Goal: Entertainment & Leisure: Consume media (video, audio)

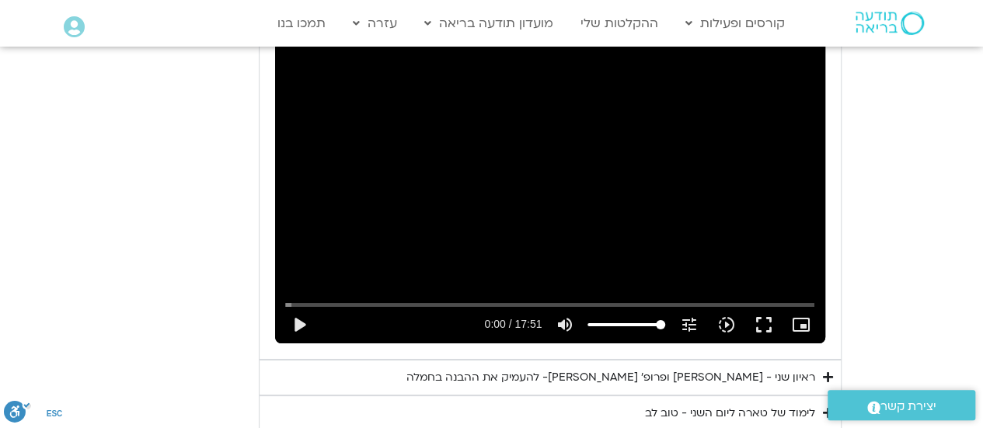
scroll to position [2764, 0]
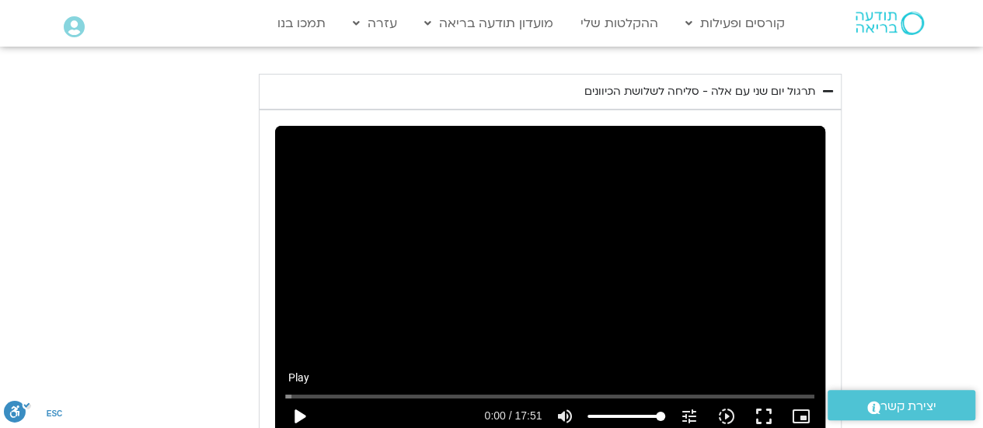
click at [297, 398] on button "play_arrow" at bounding box center [299, 416] width 37 height 37
drag, startPoint x: 289, startPoint y: 369, endPoint x: 502, endPoint y: 366, distance: 212.9
click at [502, 392] on input "Seek" at bounding box center [550, 396] width 530 height 9
click at [499, 392] on input "Seek" at bounding box center [550, 396] width 530 height 9
click at [298, 398] on button "pause" at bounding box center [299, 416] width 37 height 37
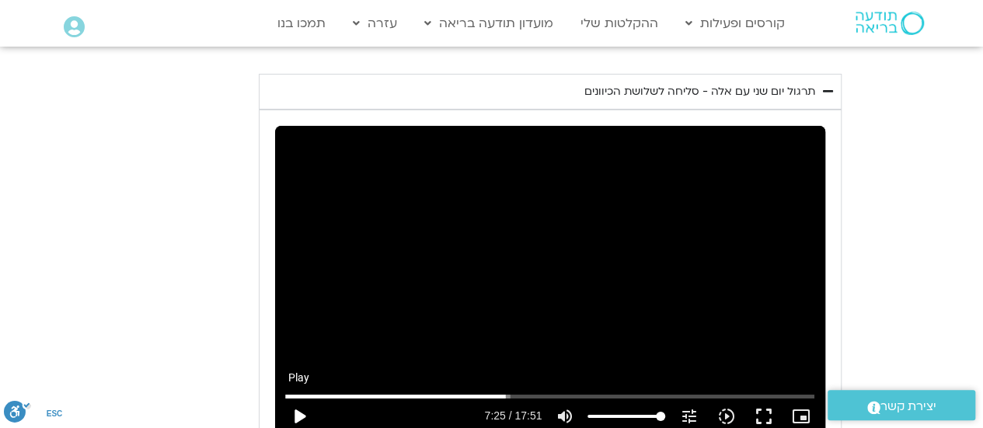
click at [294, 398] on button "play_arrow" at bounding box center [299, 416] width 37 height 37
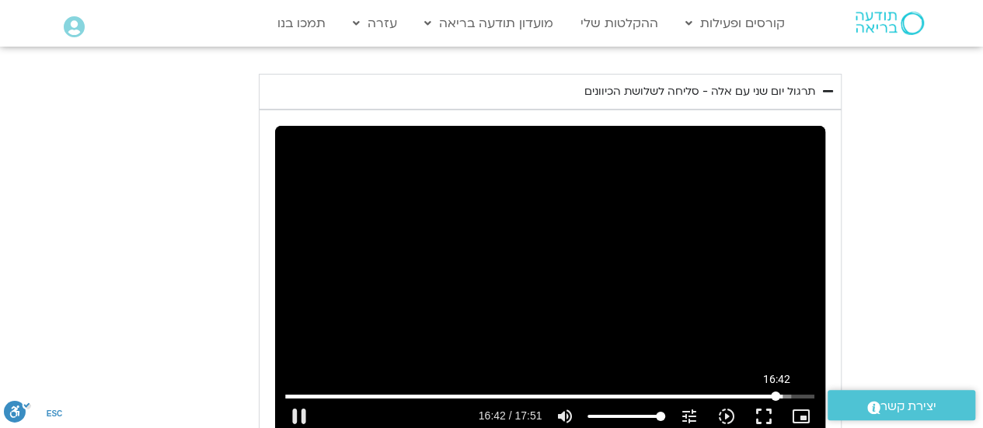
drag, startPoint x: 811, startPoint y: 364, endPoint x: 775, endPoint y: 364, distance: 35.8
click at [775, 392] on input "Seek" at bounding box center [550, 396] width 530 height 9
click at [294, 398] on button "play_arrow" at bounding box center [299, 416] width 37 height 37
click at [298, 398] on button "pause" at bounding box center [299, 416] width 37 height 37
click at [300, 398] on button "play_arrow" at bounding box center [299, 416] width 37 height 37
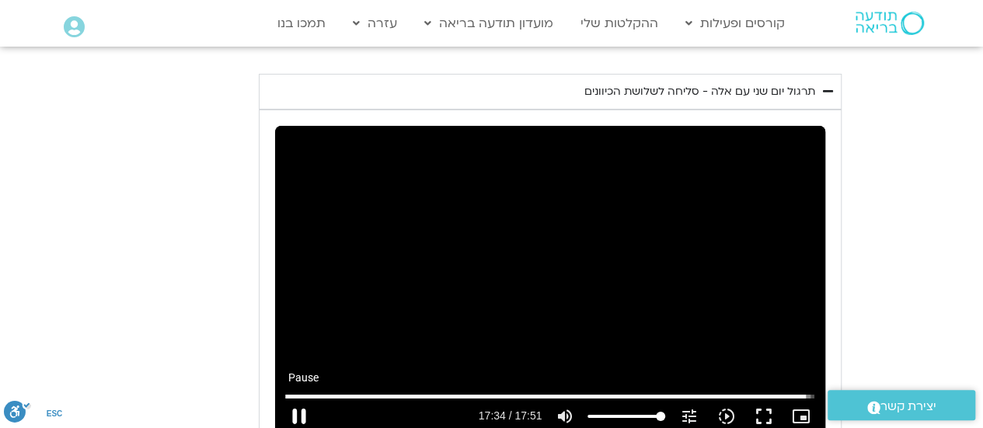
click at [294, 398] on button "pause" at bounding box center [299, 416] width 37 height 37
click at [297, 398] on button "play_arrow" at bounding box center [299, 416] width 37 height 37
drag, startPoint x: 807, startPoint y: 371, endPoint x: 800, endPoint y: 372, distance: 7.9
click at [800, 392] on input "Seek" at bounding box center [550, 396] width 530 height 9
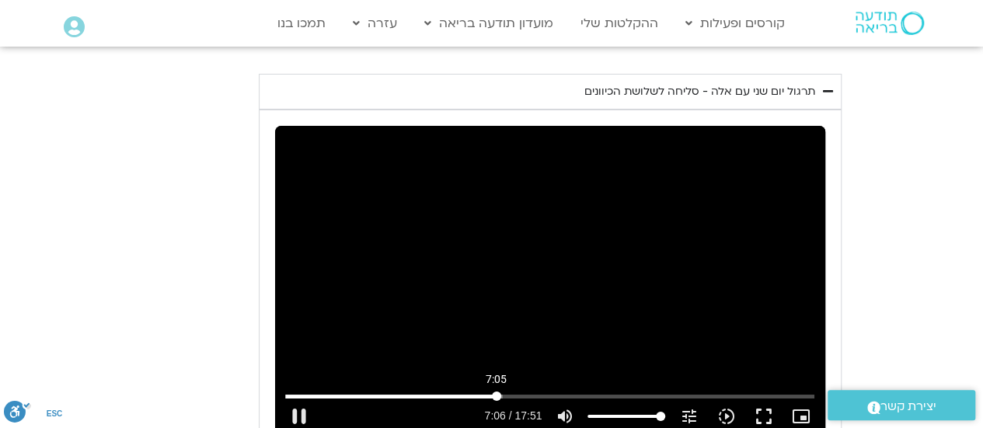
drag, startPoint x: 807, startPoint y: 364, endPoint x: 496, endPoint y: 361, distance: 311.6
click at [496, 392] on input "Seek" at bounding box center [550, 396] width 530 height 9
click at [294, 398] on button "play_arrow" at bounding box center [299, 416] width 37 height 37
click at [298, 398] on button "pause" at bounding box center [299, 416] width 37 height 37
click at [299, 398] on button "play_arrow" at bounding box center [299, 416] width 37 height 37
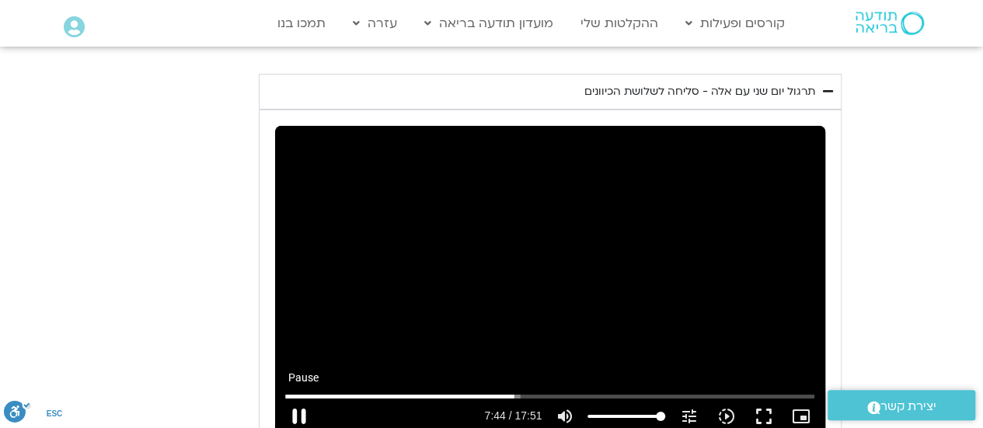
click at [300, 398] on button "pause" at bounding box center [299, 416] width 37 height 37
click at [302, 398] on button "play_arrow" at bounding box center [299, 416] width 37 height 37
click at [301, 398] on button "pause" at bounding box center [299, 416] width 37 height 37
click at [301, 398] on button "play_arrow" at bounding box center [299, 416] width 37 height 37
click at [301, 398] on button "pause" at bounding box center [299, 416] width 37 height 37
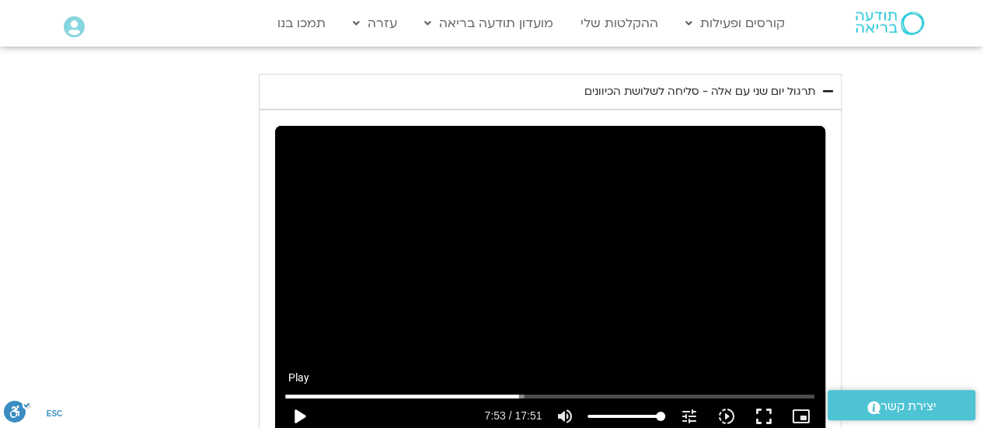
click at [298, 398] on button "play_arrow" at bounding box center [299, 416] width 37 height 37
click at [289, 398] on button "pause" at bounding box center [299, 416] width 37 height 37
click at [298, 398] on button "play_arrow" at bounding box center [299, 416] width 37 height 37
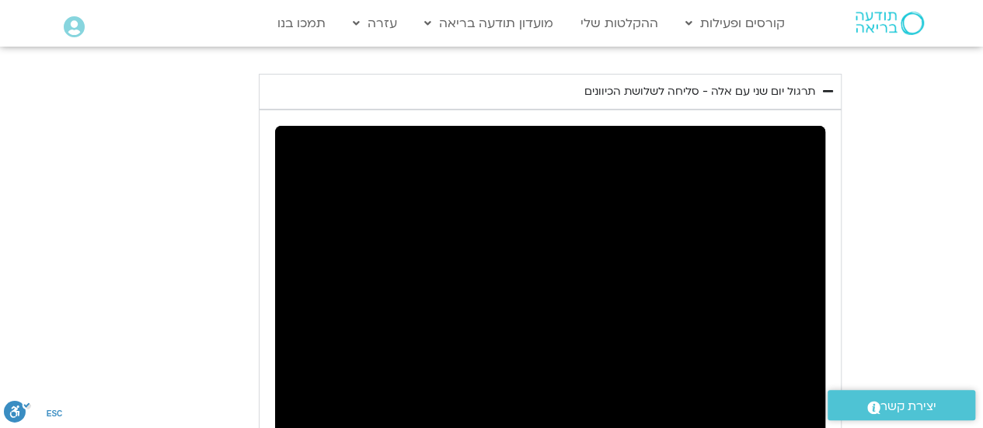
click at [298, 398] on button "pause" at bounding box center [299, 416] width 37 height 37
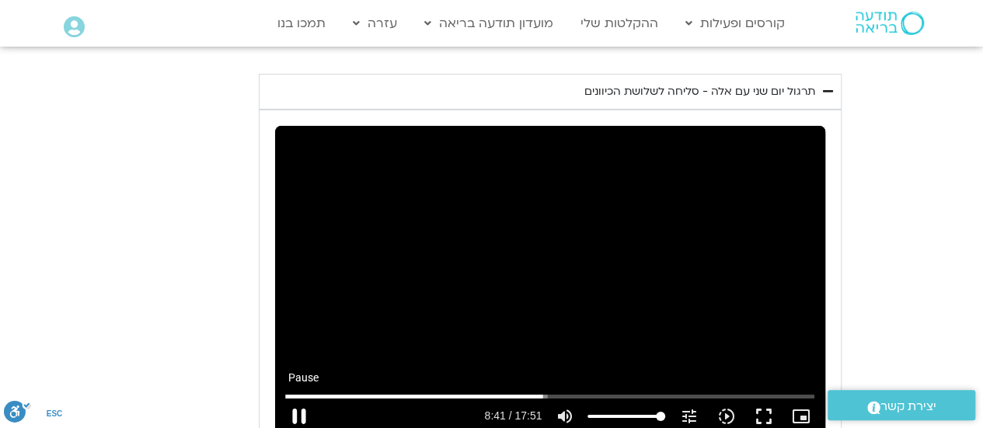
click at [295, 398] on button "pause" at bounding box center [299, 416] width 37 height 37
click at [302, 398] on button "play_arrow" at bounding box center [299, 416] width 37 height 37
click at [294, 398] on button "pause" at bounding box center [299, 416] width 37 height 37
click at [292, 398] on button "play_arrow" at bounding box center [299, 416] width 37 height 37
click at [300, 398] on button "pause" at bounding box center [299, 416] width 37 height 37
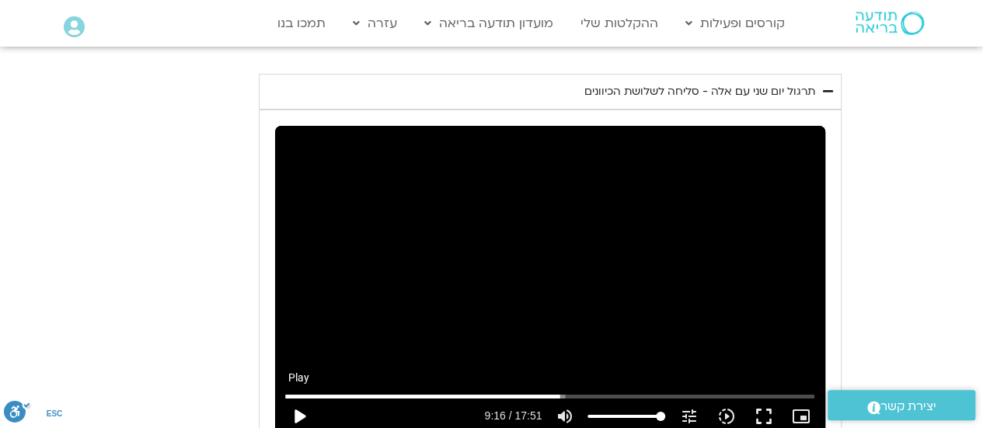
click at [295, 398] on button "play_arrow" at bounding box center [299, 416] width 37 height 37
click at [296, 398] on button "pause" at bounding box center [299, 416] width 37 height 37
click at [298, 398] on button "play_arrow" at bounding box center [299, 416] width 37 height 37
click at [296, 398] on button "pause" at bounding box center [299, 416] width 37 height 37
click at [294, 398] on button "play_arrow" at bounding box center [299, 416] width 37 height 37
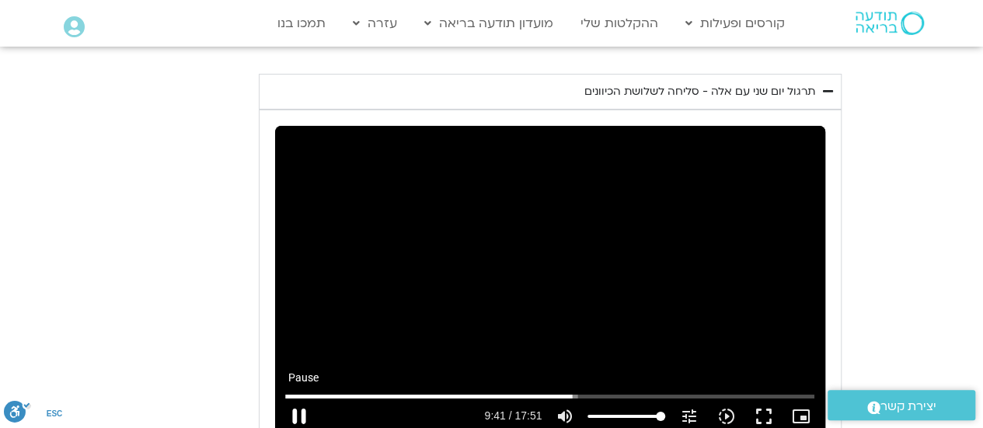
click at [301, 398] on button "pause" at bounding box center [299, 416] width 37 height 37
click at [299, 398] on button "play_arrow" at bounding box center [299, 416] width 37 height 37
click at [299, 398] on button "pause" at bounding box center [299, 416] width 37 height 37
click at [301, 398] on button "play_arrow" at bounding box center [299, 416] width 37 height 37
click at [298, 398] on button "pause" at bounding box center [299, 416] width 37 height 37
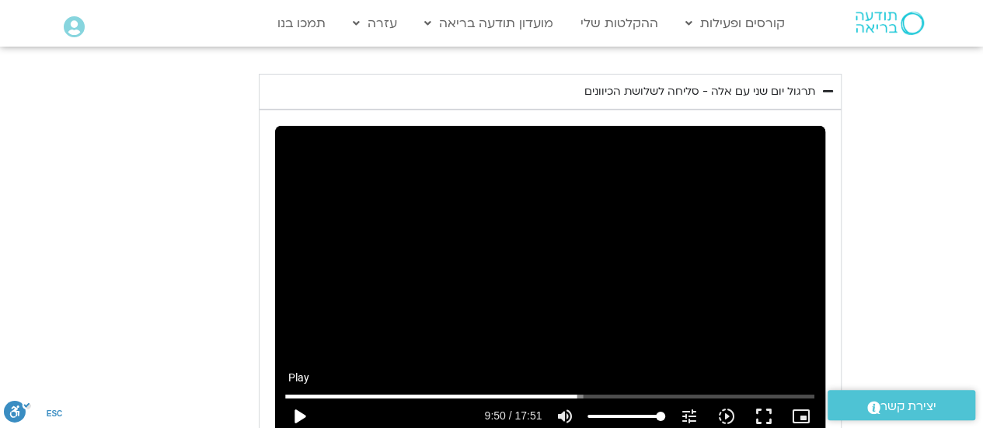
click at [298, 398] on button "play_arrow" at bounding box center [299, 416] width 37 height 37
click at [298, 398] on button "pause" at bounding box center [299, 416] width 37 height 37
click at [297, 398] on button "play_arrow" at bounding box center [299, 416] width 37 height 37
click at [300, 398] on button "pause" at bounding box center [299, 416] width 37 height 37
click at [298, 398] on button "play_arrow" at bounding box center [299, 416] width 37 height 37
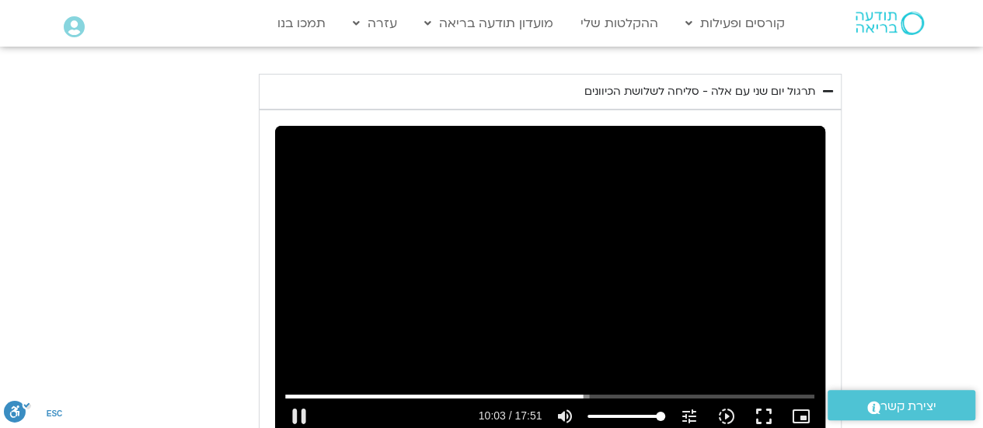
click at [329, 299] on div "Skip Ad 0:16 pause 10:03 / 17:51 volume_up Mute tune Resolution Auto 720p slow_…" at bounding box center [550, 280] width 550 height 309
type input "603.909935"
click at [189, 87] on div "יום שני - סליחה וטוב לב "סליחה אינה שכחה או התעלמות מהתנהגות פוגעת. במקום זאת, …" at bounding box center [491, 185] width 699 height 745
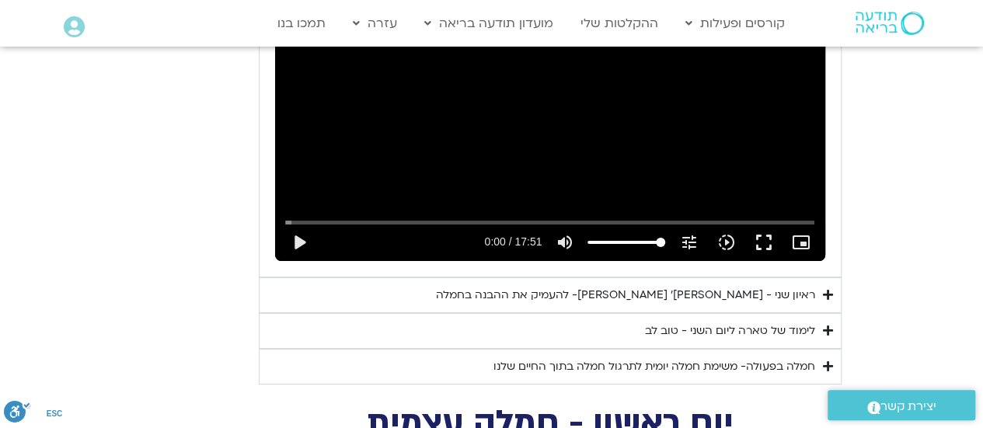
scroll to position [2919, 0]
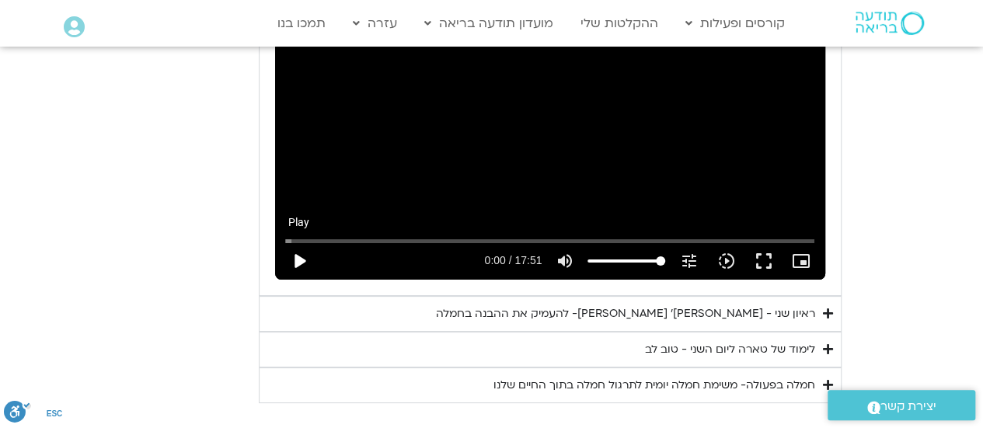
click at [308, 242] on button "play_arrow" at bounding box center [299, 260] width 37 height 37
click at [354, 242] on div "Accordion. Open links with Enter or Space, close with Escape, and navigate with…" at bounding box center [399, 260] width 163 height 37
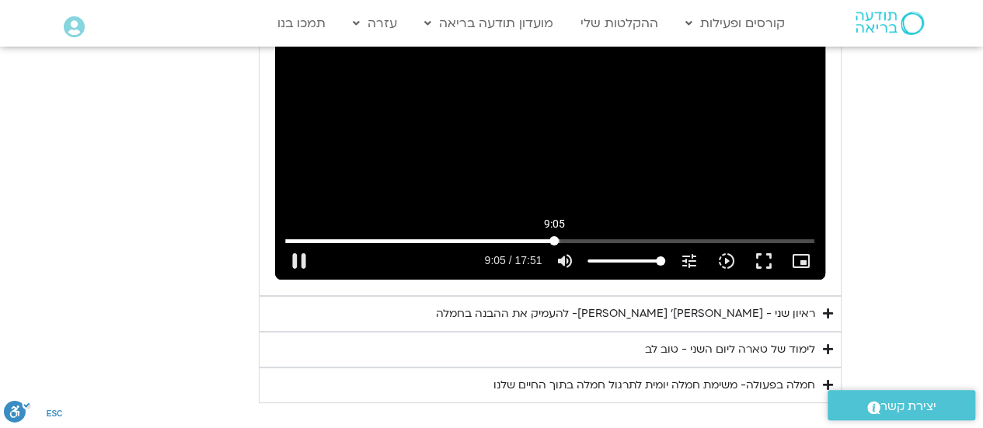
drag, startPoint x: 308, startPoint y: 213, endPoint x: 554, endPoint y: 218, distance: 246.4
click at [554, 236] on input "Seek" at bounding box center [550, 240] width 530 height 9
drag, startPoint x: 555, startPoint y: 141, endPoint x: 596, endPoint y: 142, distance: 41.2
click at [596, 142] on div "Skip Ad 5:39 pause 12:20 / 17:51 volume_up Mute tune Resolution Auto 720p slow_…" at bounding box center [550, 124] width 550 height 309
type input "741.159011"
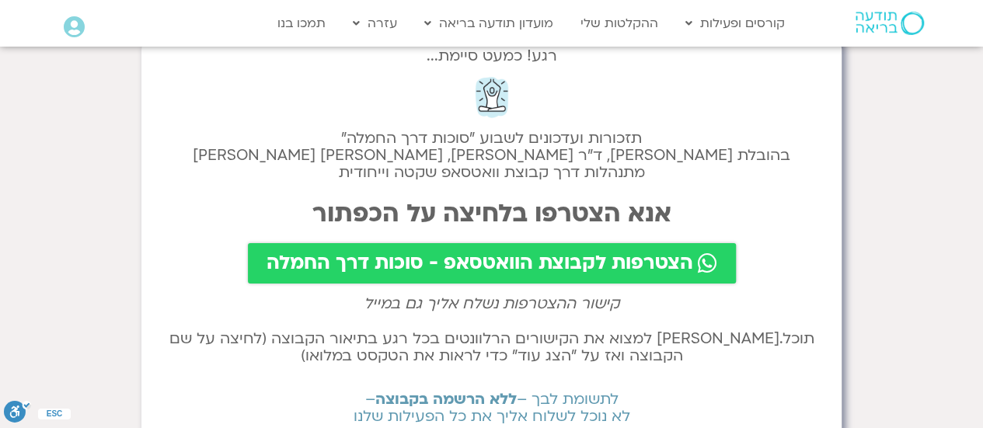
scroll to position [78, 0]
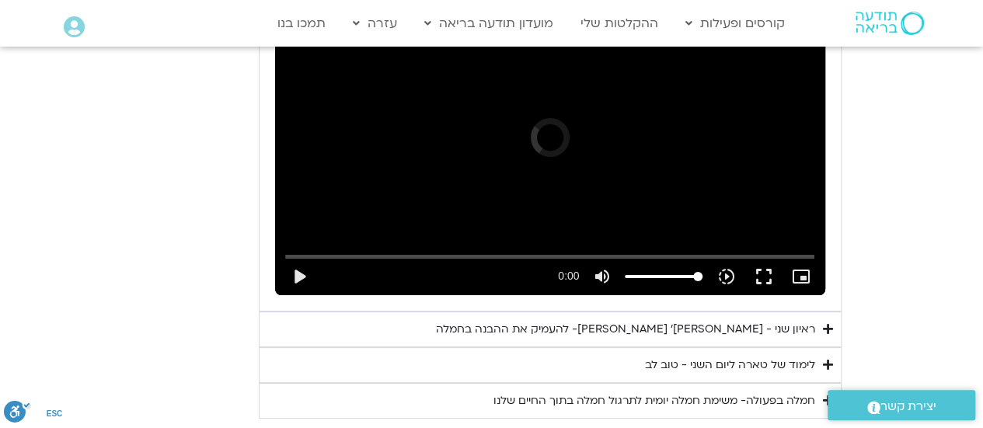
scroll to position [2919, 0]
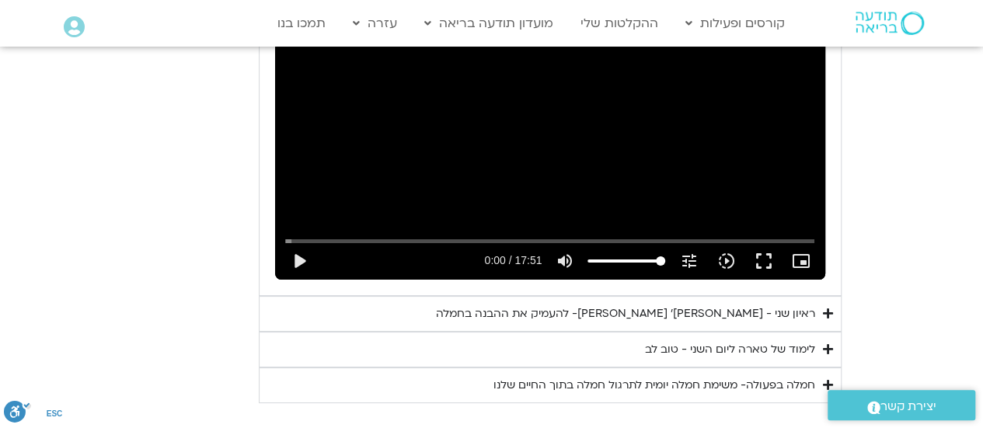
click at [329, 229] on div "Skip Ad 1:17 play_arrow 0:00 / 17:51 volume_up Mute tune Resolution Auto 720p s…" at bounding box center [550, 254] width 539 height 51
click at [325, 332] on summary "לימוד של טארה ליום השני - טוב לב" at bounding box center [550, 350] width 583 height 36
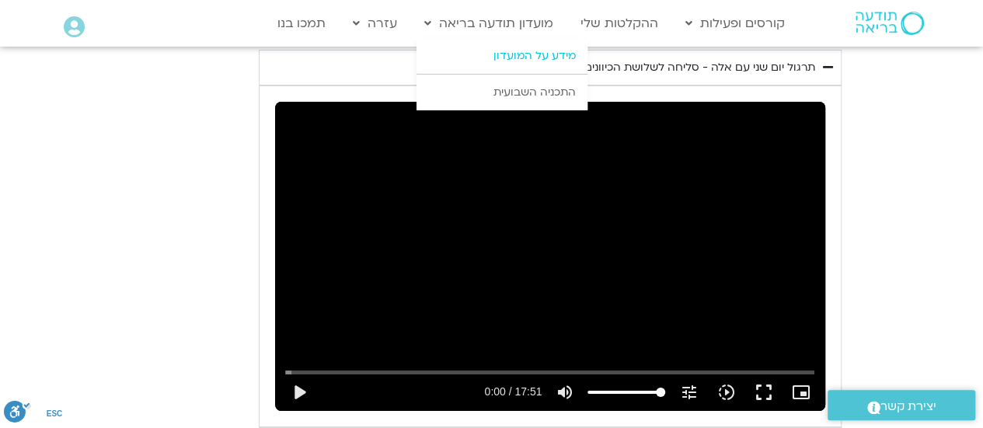
scroll to position [2764, 0]
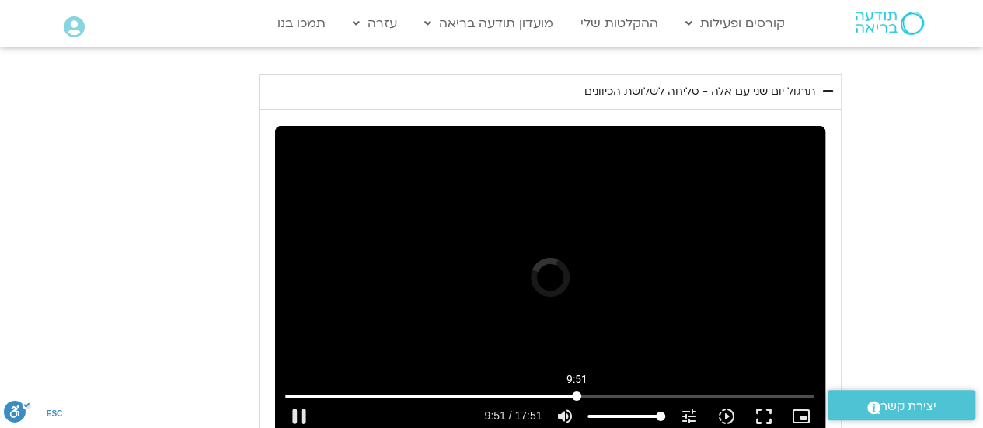
drag, startPoint x: 291, startPoint y: 367, endPoint x: 577, endPoint y: 375, distance: 286.1
click at [577, 392] on input "Seek" at bounding box center [550, 396] width 530 height 9
click at [300, 398] on button "play_arrow" at bounding box center [299, 416] width 37 height 37
click at [296, 398] on button "pause" at bounding box center [299, 416] width 37 height 37
click at [298, 398] on button "play_arrow" at bounding box center [299, 416] width 37 height 37
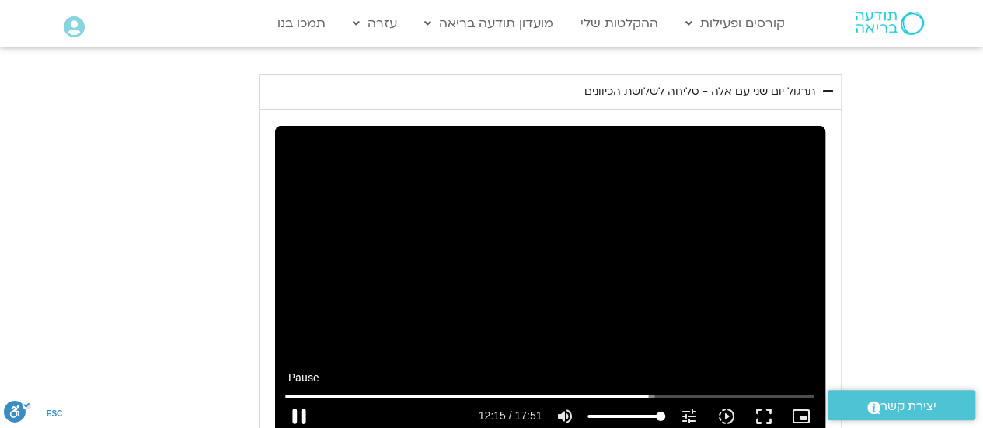
click at [298, 398] on button "pause" at bounding box center [299, 416] width 37 height 37
click at [295, 398] on button "play_arrow" at bounding box center [299, 416] width 37 height 37
click at [298, 398] on button "pause" at bounding box center [299, 416] width 37 height 37
click at [298, 398] on button "play_arrow" at bounding box center [299, 416] width 37 height 37
click at [298, 398] on button "pause" at bounding box center [299, 416] width 37 height 37
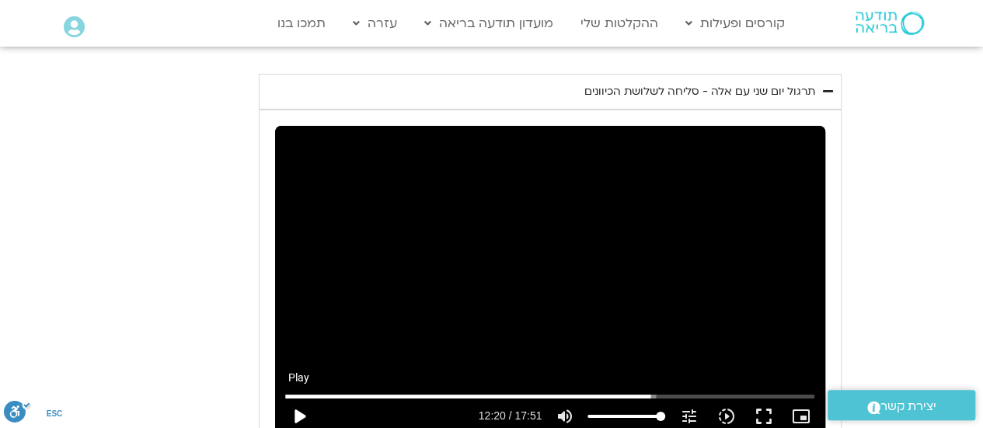
click at [298, 398] on button "play_arrow" at bounding box center [299, 416] width 37 height 37
click at [294, 398] on button "pause" at bounding box center [299, 416] width 37 height 37
click at [294, 398] on button "play_arrow" at bounding box center [299, 416] width 37 height 37
click at [297, 398] on button "pause" at bounding box center [299, 416] width 37 height 37
click at [299, 398] on button "play_arrow" at bounding box center [299, 416] width 37 height 37
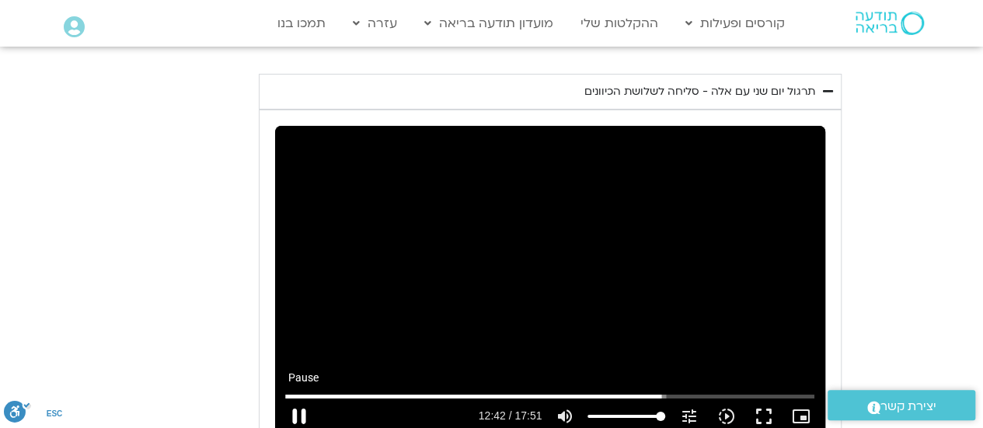
click at [299, 398] on button "pause" at bounding box center [299, 416] width 37 height 37
click at [297, 398] on button "play_arrow" at bounding box center [299, 416] width 37 height 37
click at [296, 398] on button "pause" at bounding box center [299, 416] width 37 height 37
click at [298, 398] on button "play_arrow" at bounding box center [299, 416] width 37 height 37
click at [300, 398] on button "pause" at bounding box center [299, 416] width 37 height 37
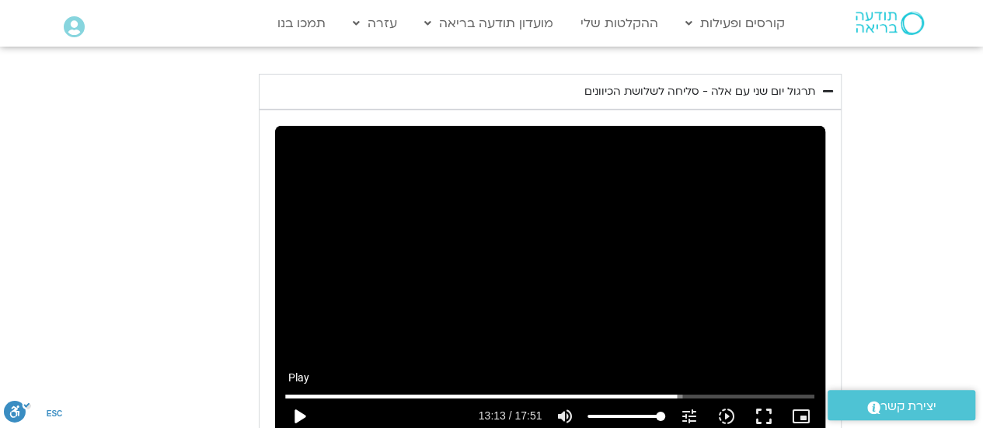
click at [298, 398] on button "play_arrow" at bounding box center [299, 416] width 37 height 37
click at [295, 398] on button "pause" at bounding box center [299, 416] width 37 height 37
click at [298, 398] on button "play_arrow" at bounding box center [299, 416] width 37 height 37
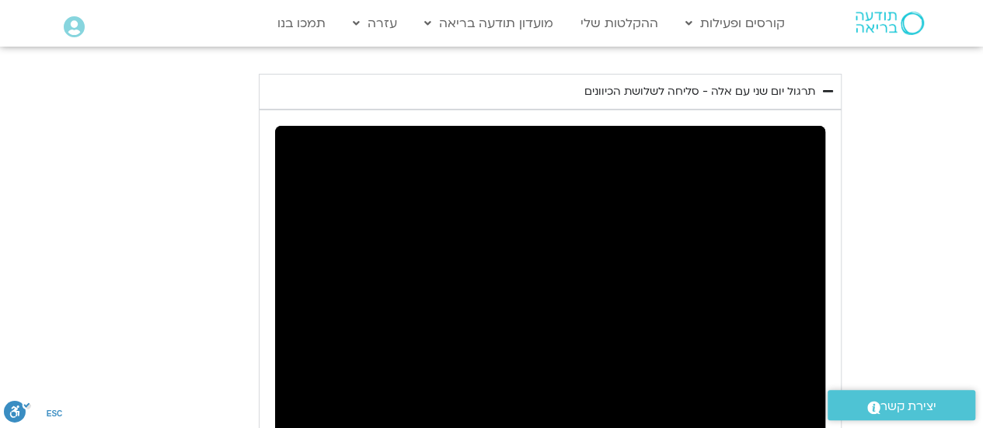
click at [301, 398] on button "pause" at bounding box center [299, 416] width 37 height 37
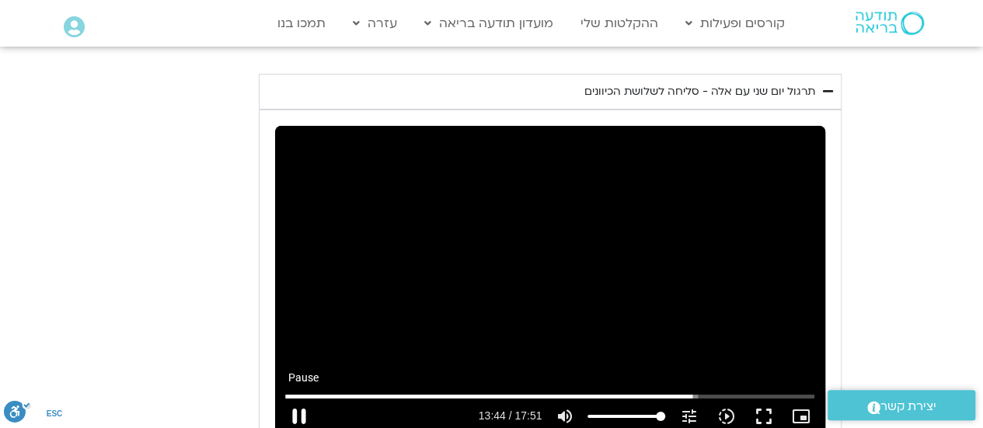
click at [298, 398] on button "pause" at bounding box center [299, 416] width 37 height 37
click at [298, 398] on button "play_arrow" at bounding box center [299, 416] width 37 height 37
click at [298, 398] on button "pause" at bounding box center [299, 416] width 37 height 37
click at [298, 398] on button "play_arrow" at bounding box center [299, 416] width 37 height 37
click at [300, 398] on button "pause" at bounding box center [299, 416] width 37 height 37
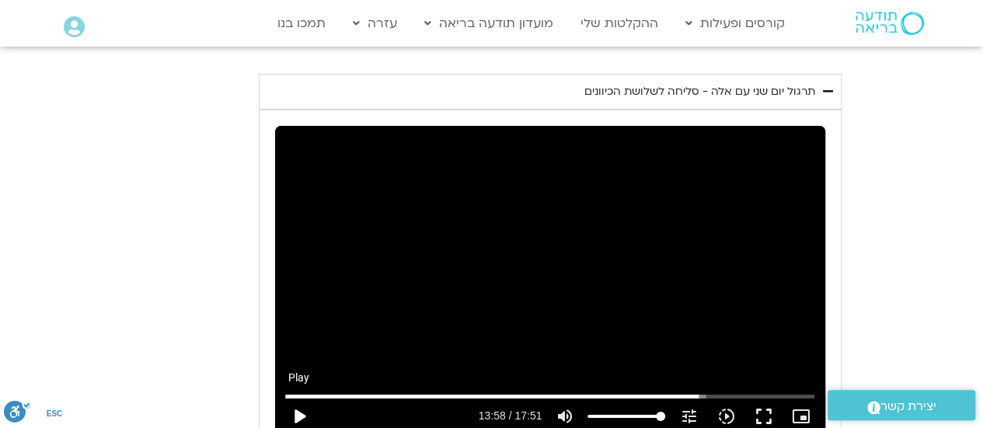
click at [300, 398] on button "play_arrow" at bounding box center [299, 416] width 37 height 37
click at [294, 398] on button "pause" at bounding box center [299, 416] width 37 height 37
click at [300, 398] on button "play_arrow" at bounding box center [299, 416] width 37 height 37
click at [297, 398] on button "pause" at bounding box center [299, 416] width 37 height 37
click at [294, 398] on button "play_arrow" at bounding box center [299, 416] width 37 height 37
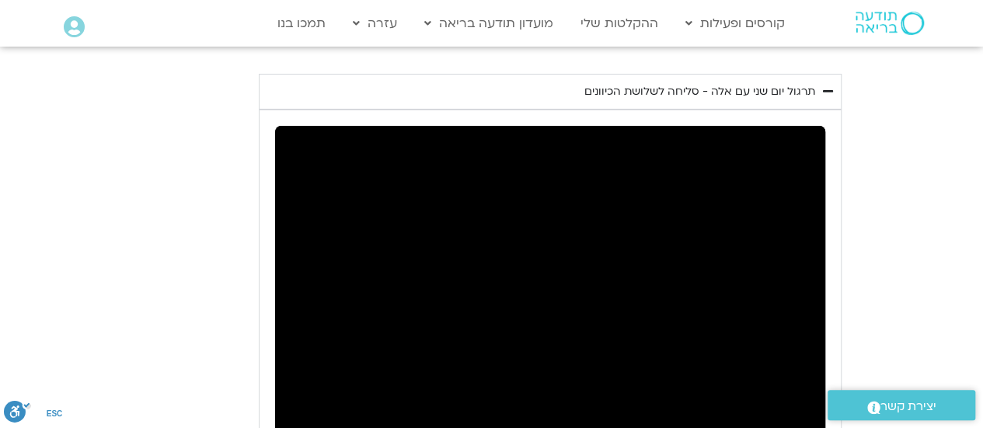
click at [299, 398] on button "pause" at bounding box center [299, 416] width 37 height 37
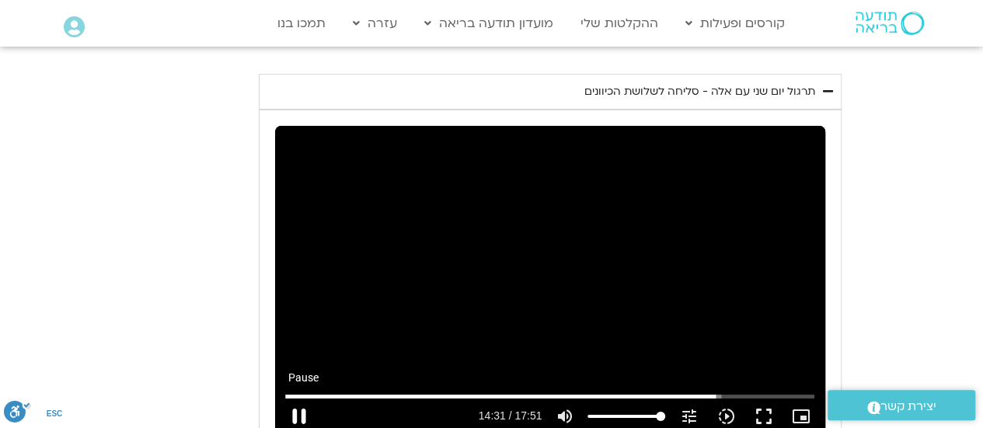
click at [305, 398] on button "pause" at bounding box center [299, 416] width 37 height 37
click at [298, 398] on button "play_arrow" at bounding box center [299, 416] width 37 height 37
click at [300, 398] on button "pause" at bounding box center [299, 416] width 37 height 37
click at [301, 398] on button "play_arrow" at bounding box center [299, 416] width 37 height 37
click at [295, 398] on button "pause" at bounding box center [299, 416] width 37 height 37
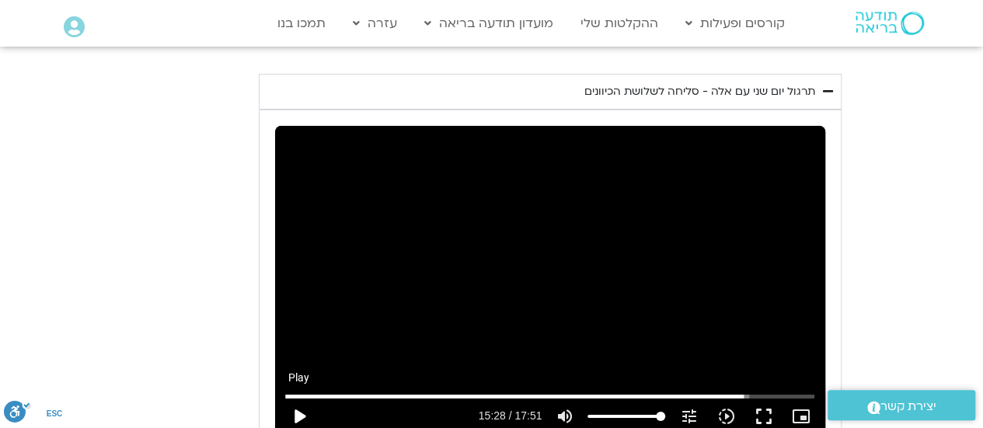
click at [295, 398] on button "play_arrow" at bounding box center [299, 416] width 37 height 37
click at [299, 398] on button "pause" at bounding box center [299, 416] width 37 height 37
click at [298, 398] on button "play_arrow" at bounding box center [299, 416] width 37 height 37
click at [298, 398] on button "pause" at bounding box center [299, 416] width 37 height 37
click at [294, 398] on button "pause" at bounding box center [299, 416] width 37 height 37
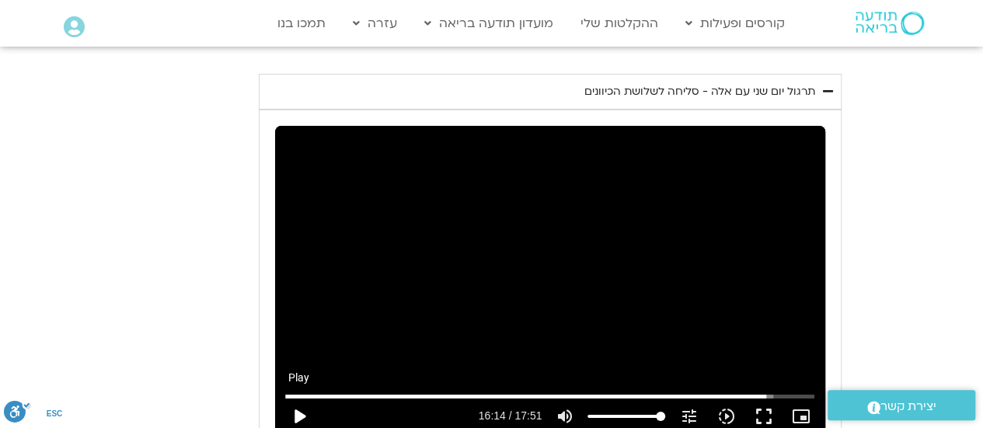
click at [298, 398] on button "play_arrow" at bounding box center [299, 416] width 37 height 37
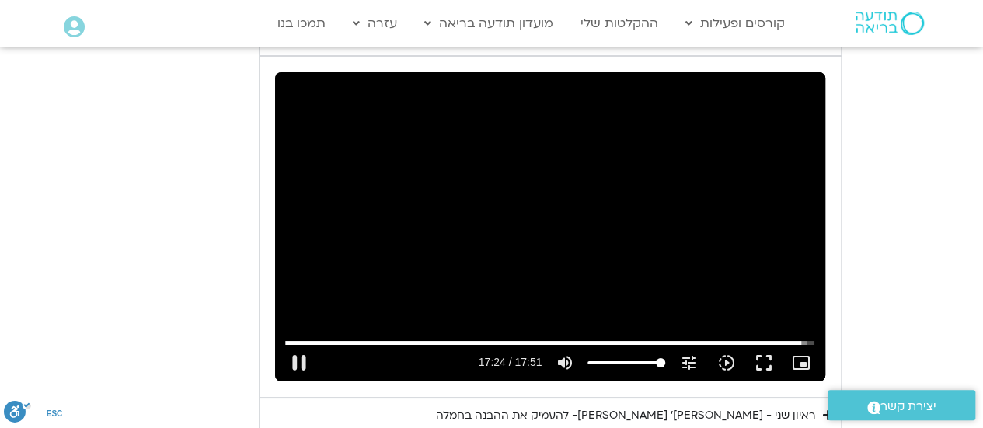
scroll to position [2842, 0]
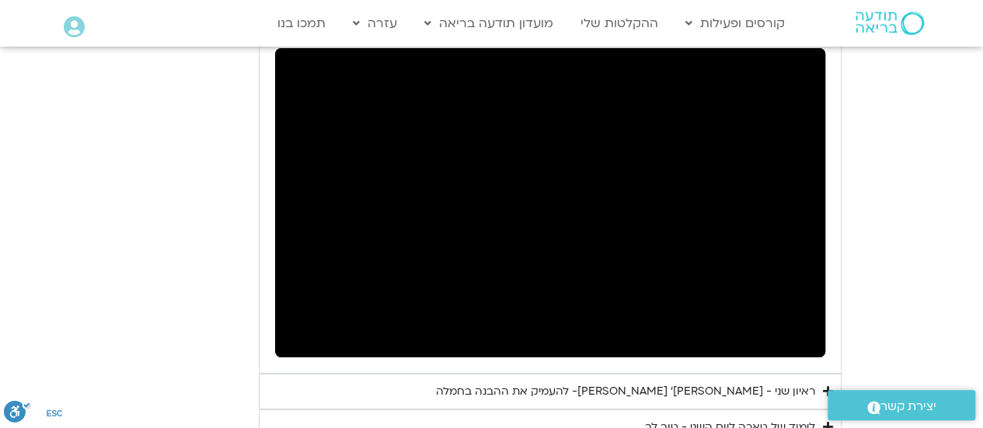
click at [648, 382] on div "ראיון שני - [PERSON_NAME] ופרופ׳ [PERSON_NAME]- להעמיק את ההבנה בחמלה" at bounding box center [625, 391] width 379 height 19
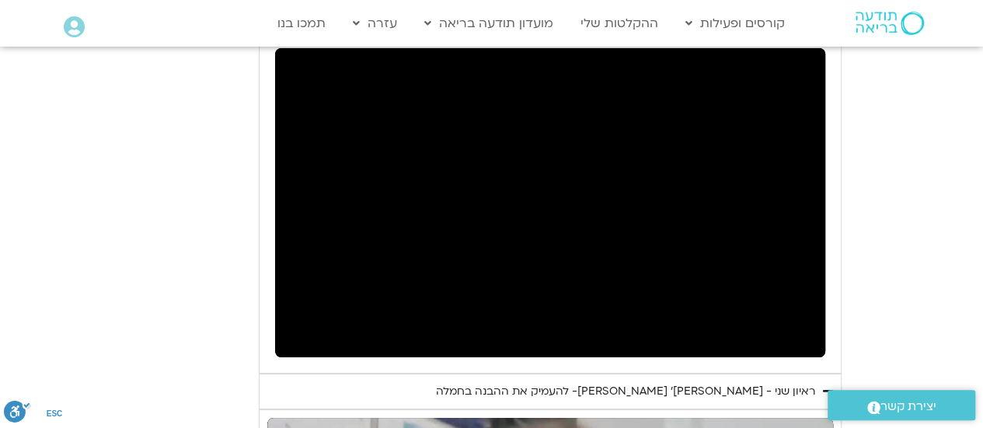
scroll to position [2919, 0]
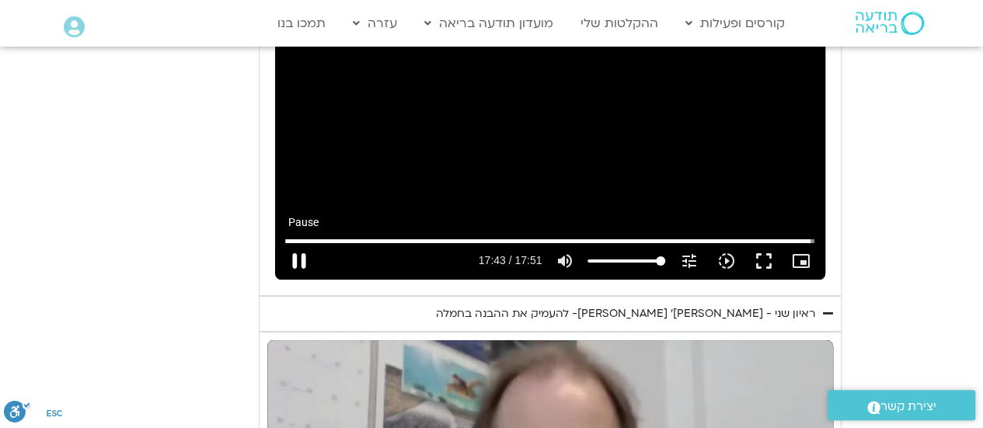
click at [296, 242] on button "pause" at bounding box center [299, 260] width 37 height 37
type input "1063.777735"
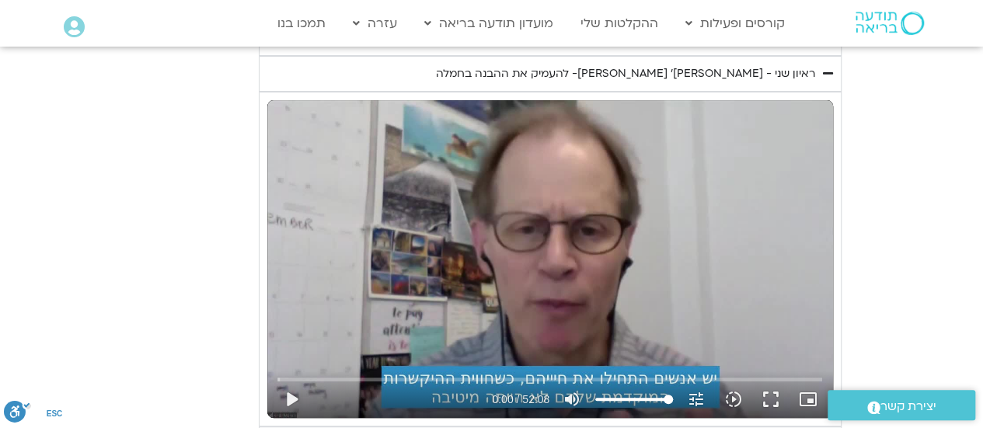
scroll to position [3230, 0]
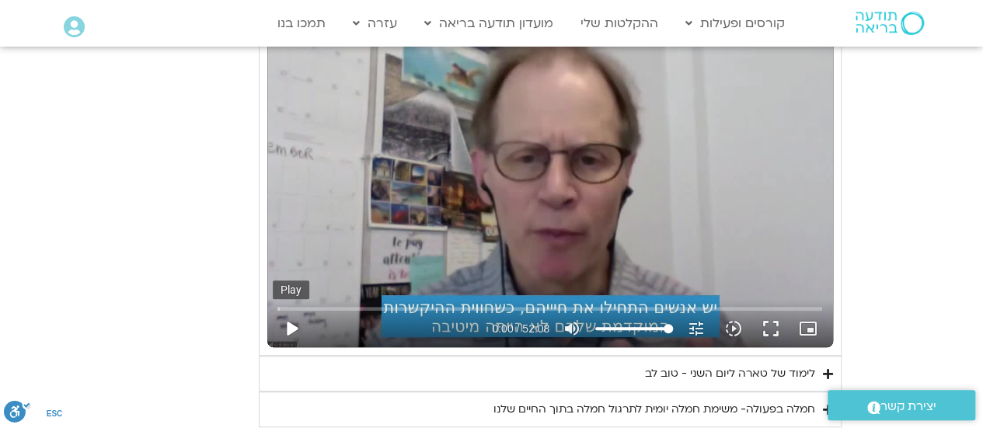
click at [289, 310] on button "play_arrow" at bounding box center [291, 328] width 37 height 37
click at [288, 310] on button "pause" at bounding box center [291, 328] width 37 height 37
click at [289, 310] on button "play_arrow" at bounding box center [291, 328] width 37 height 37
click at [287, 310] on button "pause" at bounding box center [291, 328] width 37 height 37
click at [292, 310] on button "play_arrow" at bounding box center [291, 328] width 37 height 37
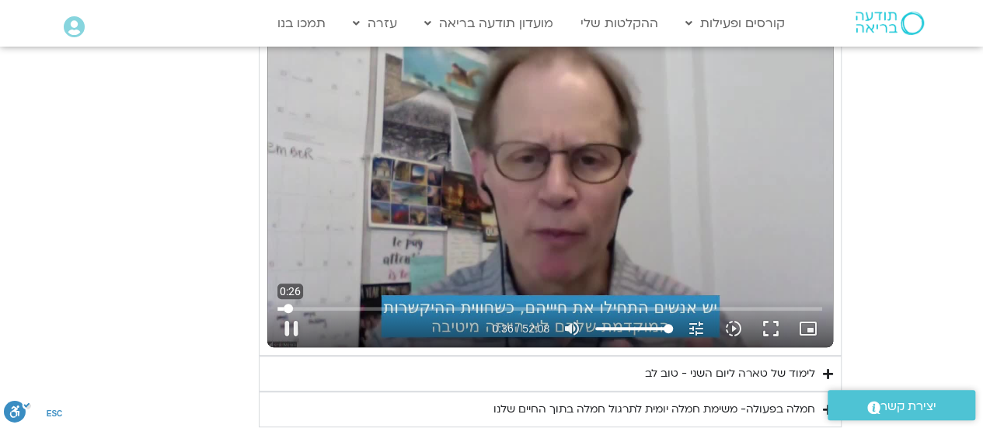
click at [286, 304] on input "Seek" at bounding box center [549, 308] width 545 height 9
click at [282, 304] on input "Seek" at bounding box center [549, 308] width 545 height 9
click at [287, 310] on button "pause" at bounding box center [291, 328] width 37 height 37
click at [291, 310] on button "play_arrow" at bounding box center [291, 328] width 37 height 37
click at [291, 310] on button "pause" at bounding box center [291, 328] width 37 height 37
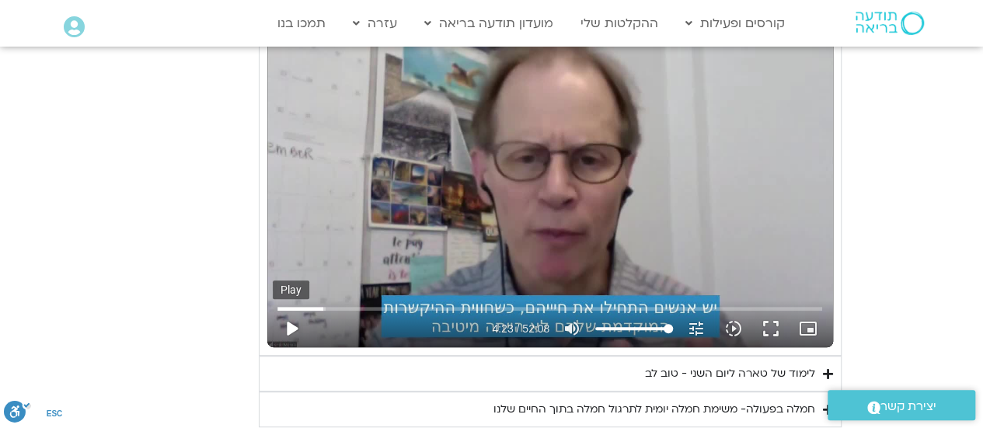
click at [292, 310] on button "play_arrow" at bounding box center [291, 328] width 37 height 37
click at [292, 310] on button "pause" at bounding box center [291, 328] width 37 height 37
click at [287, 310] on button "play_arrow" at bounding box center [291, 328] width 37 height 37
click at [291, 310] on button "pause" at bounding box center [291, 328] width 37 height 37
click at [287, 310] on button "play_arrow" at bounding box center [291, 328] width 37 height 37
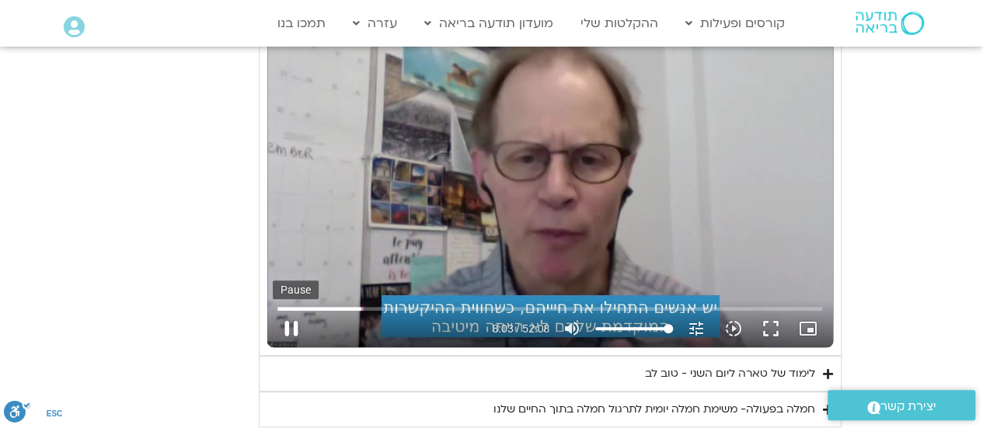
click at [294, 310] on button "pause" at bounding box center [291, 328] width 37 height 37
click at [291, 310] on button "play_arrow" at bounding box center [291, 328] width 37 height 37
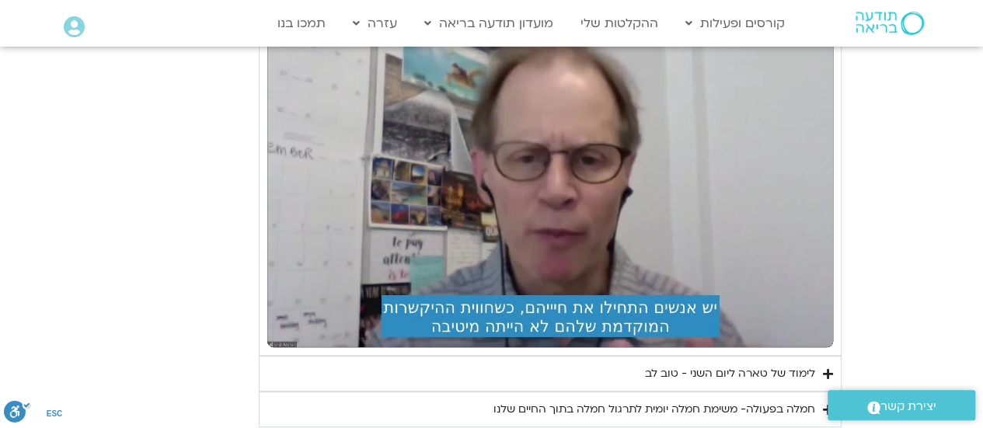
click at [291, 310] on button "pause" at bounding box center [291, 328] width 37 height 37
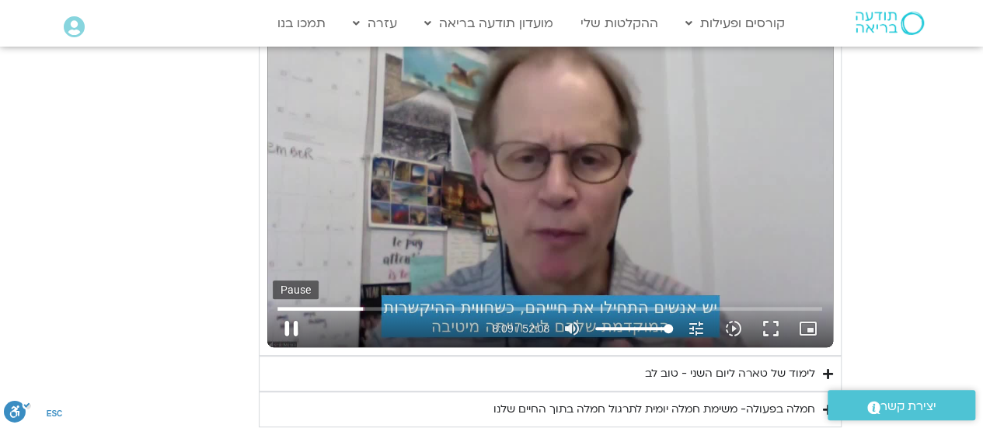
click at [293, 310] on button "pause" at bounding box center [291, 328] width 37 height 37
click at [360, 304] on input "Seek" at bounding box center [549, 308] width 545 height 9
click at [292, 310] on button "play_arrow" at bounding box center [291, 328] width 37 height 37
click at [291, 310] on button "pause" at bounding box center [291, 328] width 37 height 37
click at [293, 310] on button "play_arrow" at bounding box center [291, 328] width 37 height 37
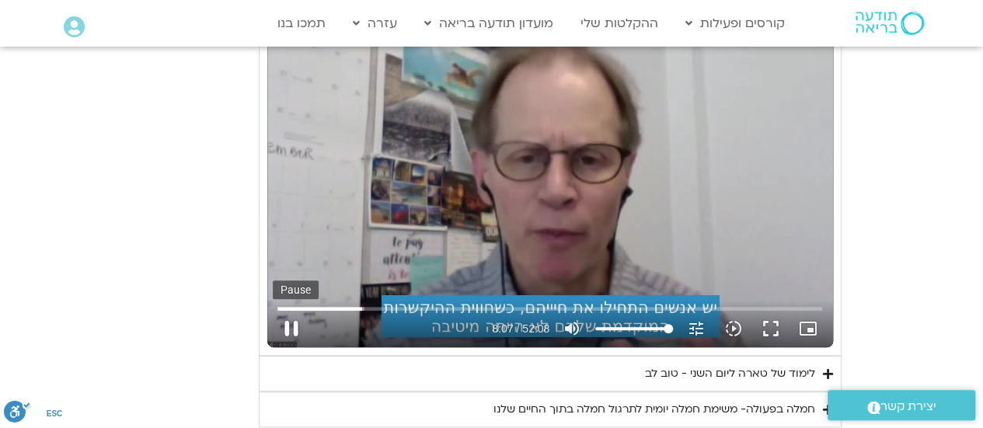
click at [292, 310] on button "pause" at bounding box center [291, 328] width 37 height 37
click at [287, 310] on button "play_arrow" at bounding box center [291, 328] width 37 height 37
click at [289, 310] on button "pause" at bounding box center [291, 328] width 37 height 37
click at [360, 304] on input "Seek" at bounding box center [549, 308] width 545 height 9
click at [293, 310] on button "play_arrow" at bounding box center [291, 328] width 37 height 37
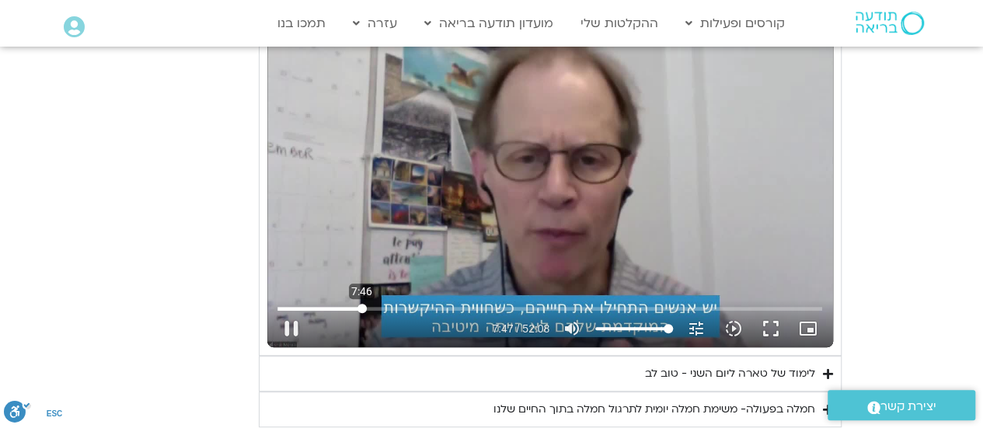
click at [361, 304] on input "Seek" at bounding box center [549, 308] width 545 height 9
click at [289, 310] on button "pause" at bounding box center [291, 328] width 37 height 37
type input "489.296339"
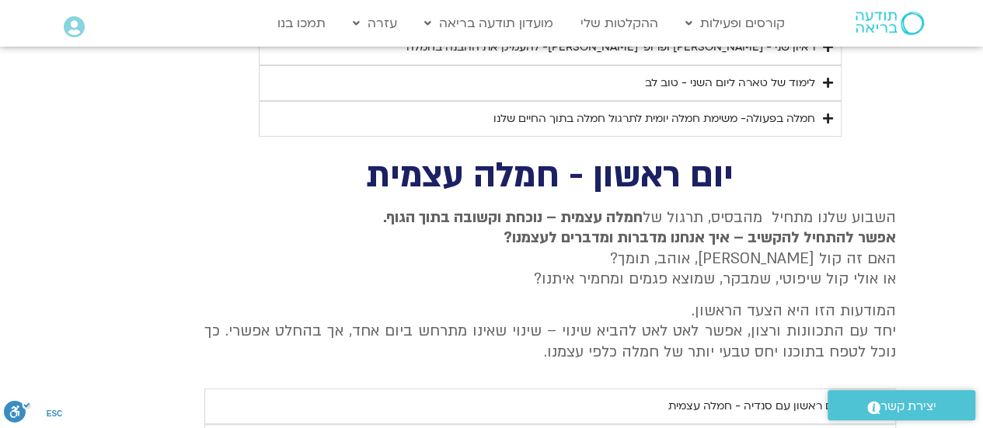
scroll to position [3030, 0]
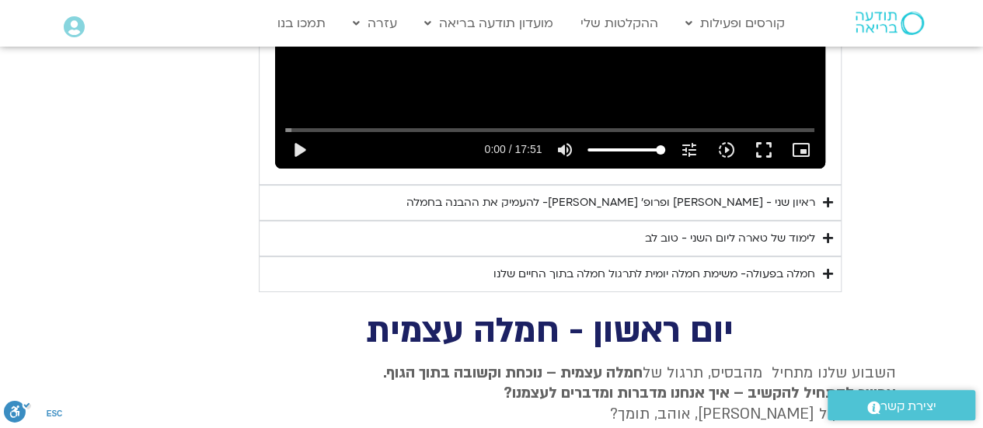
click at [549, 193] on div "ראיון שני - [PERSON_NAME] ופרופ׳ [PERSON_NAME]- להעמיק את ההבנה בחמלה" at bounding box center [610, 202] width 409 height 19
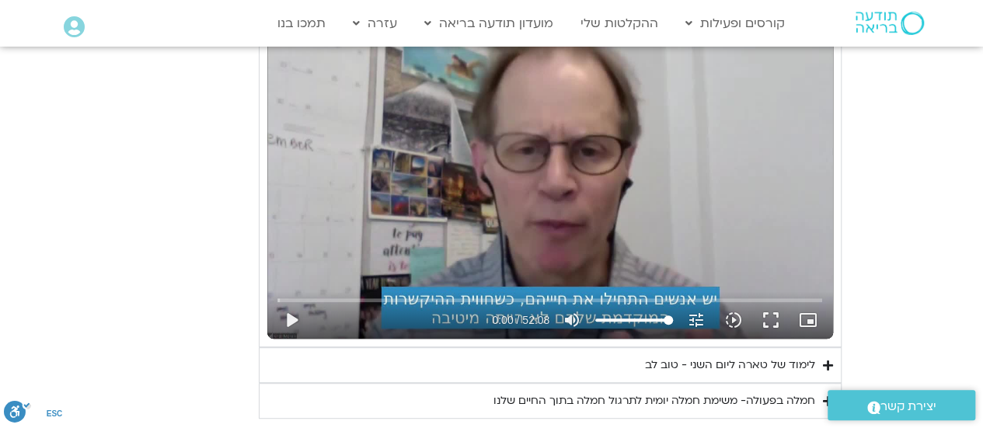
scroll to position [3263, 0]
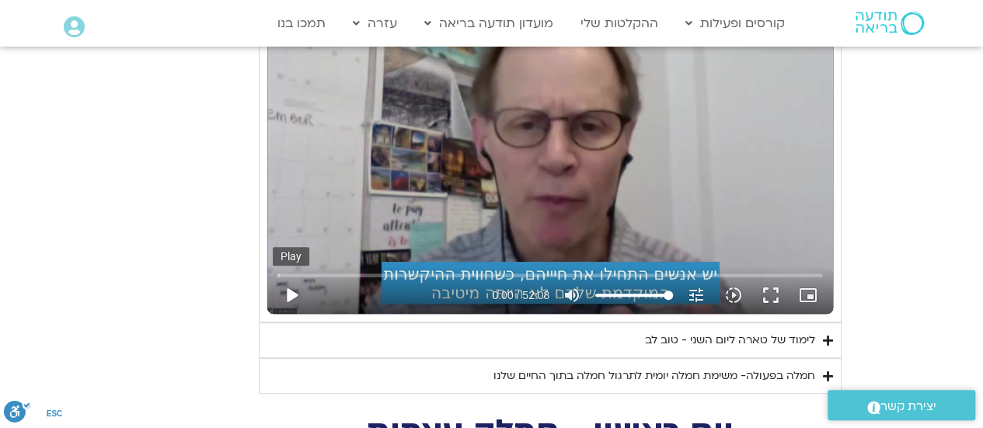
click at [298, 277] on button "play_arrow" at bounding box center [291, 295] width 37 height 37
drag, startPoint x: 279, startPoint y: 248, endPoint x: 343, endPoint y: 252, distance: 64.6
click at [343, 263] on div "Skip Ad 5:34 pause 5:34 / 52:08 volume_up Mute tune Resolution Auto 720p slow_m…" at bounding box center [550, 288] width 554 height 51
drag, startPoint x: 339, startPoint y: 246, endPoint x: 361, endPoint y: 249, distance: 21.9
click at [361, 270] on input "Seek" at bounding box center [549, 274] width 545 height 9
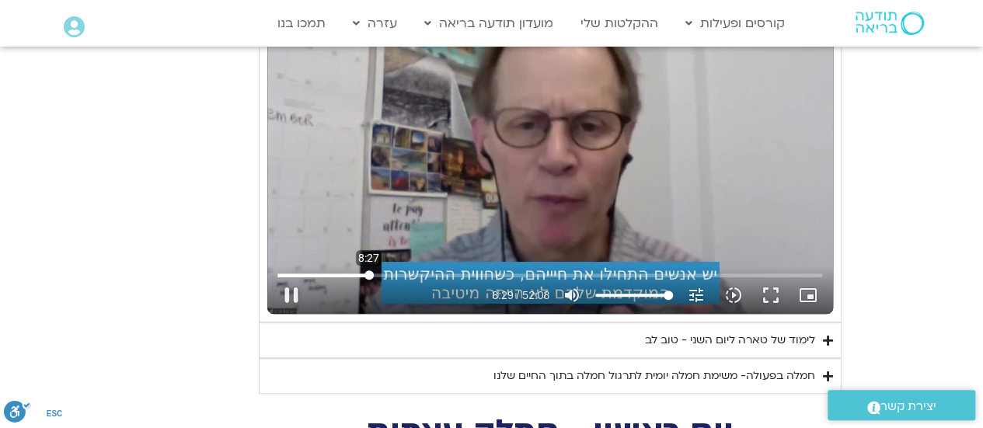
click at [368, 263] on div "Skip Ad 8:27 pause 8:29 / 52:08 volume_up Mute tune Resolution Auto 720p slow_m…" at bounding box center [550, 288] width 554 height 51
click at [286, 277] on button "pause" at bounding box center [291, 295] width 37 height 37
click at [292, 277] on button "play_arrow" at bounding box center [291, 295] width 37 height 37
click at [288, 277] on button "pause" at bounding box center [291, 295] width 37 height 37
click at [370, 270] on input "Seek" at bounding box center [549, 274] width 545 height 9
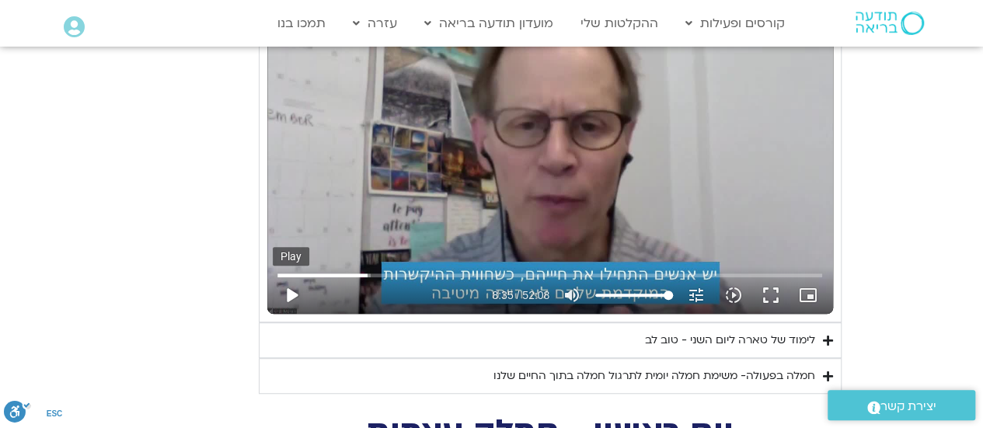
click at [294, 277] on button "play_arrow" at bounding box center [291, 295] width 37 height 37
click at [291, 277] on button "pause" at bounding box center [291, 295] width 37 height 37
click at [289, 277] on button "play_arrow" at bounding box center [291, 295] width 37 height 37
click at [294, 277] on button "pause" at bounding box center [291, 295] width 37 height 37
click at [294, 277] on button "play_arrow" at bounding box center [291, 295] width 37 height 37
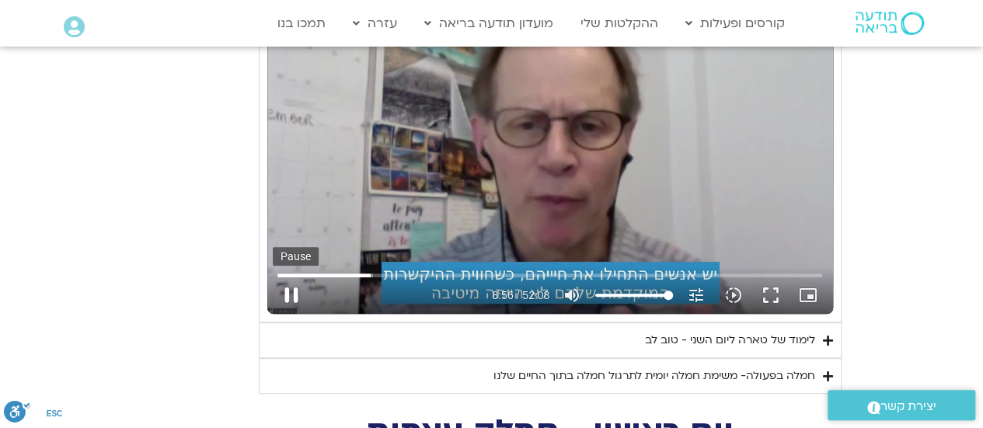
click at [286, 277] on button "pause" at bounding box center [291, 295] width 37 height 37
click at [289, 277] on button "play_arrow" at bounding box center [291, 295] width 37 height 37
click at [289, 277] on button "pause" at bounding box center [291, 295] width 37 height 37
click at [375, 270] on input "Seek" at bounding box center [549, 274] width 545 height 9
click at [295, 277] on button "play_arrow" at bounding box center [291, 295] width 37 height 37
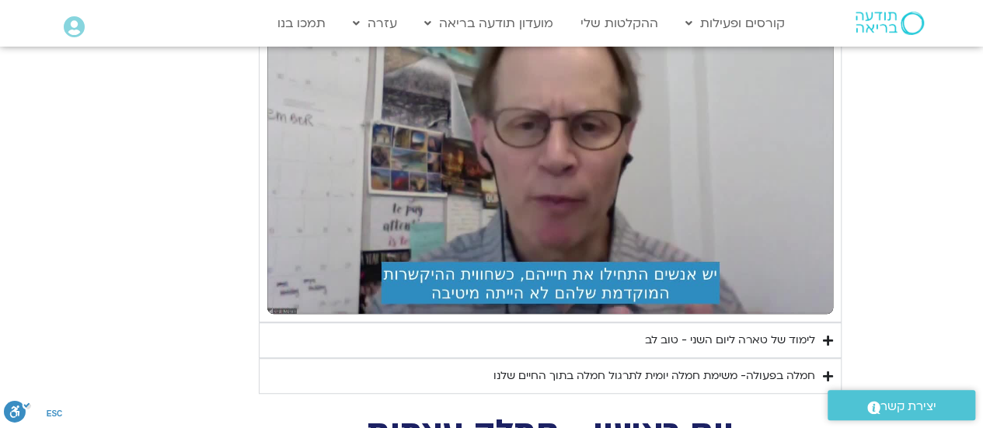
click at [289, 277] on button "pause" at bounding box center [291, 295] width 37 height 37
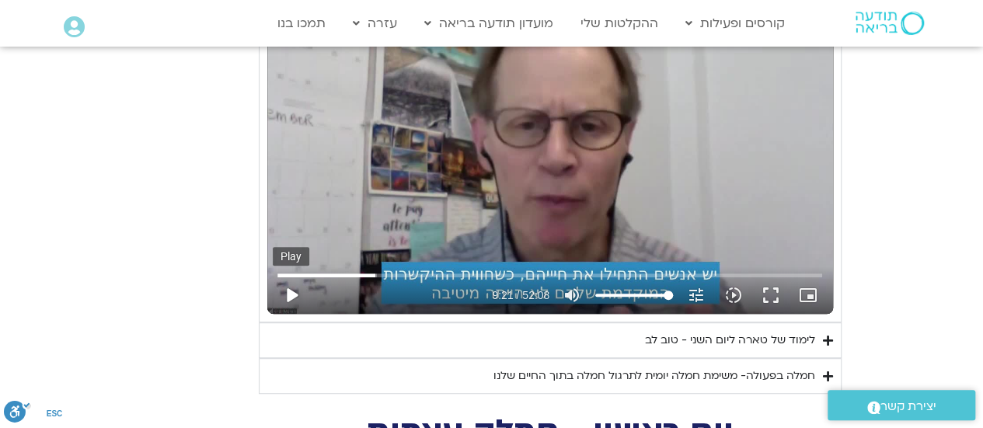
click at [295, 277] on button "play_arrow" at bounding box center [291, 295] width 37 height 37
click at [287, 277] on button "pause" at bounding box center [291, 295] width 37 height 37
click at [291, 277] on button "play_arrow" at bounding box center [291, 295] width 37 height 37
click at [287, 277] on button "pause" at bounding box center [291, 295] width 37 height 37
click at [281, 277] on button "play_arrow" at bounding box center [291, 295] width 37 height 37
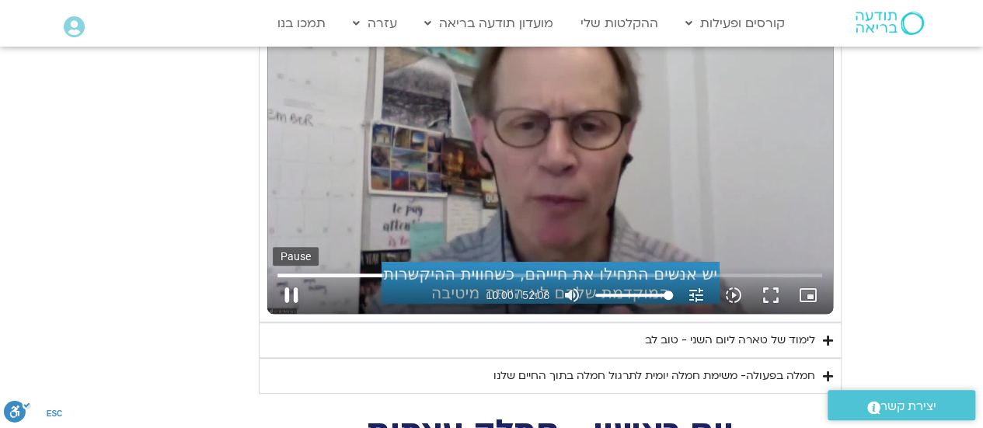
click at [284, 277] on button "pause" at bounding box center [291, 295] width 37 height 37
click at [292, 277] on button "play_arrow" at bounding box center [291, 295] width 37 height 37
click at [292, 277] on button "pause" at bounding box center [291, 295] width 37 height 37
click at [295, 277] on button "play_arrow" at bounding box center [291, 295] width 37 height 37
click at [289, 277] on button "pause" at bounding box center [291, 295] width 37 height 37
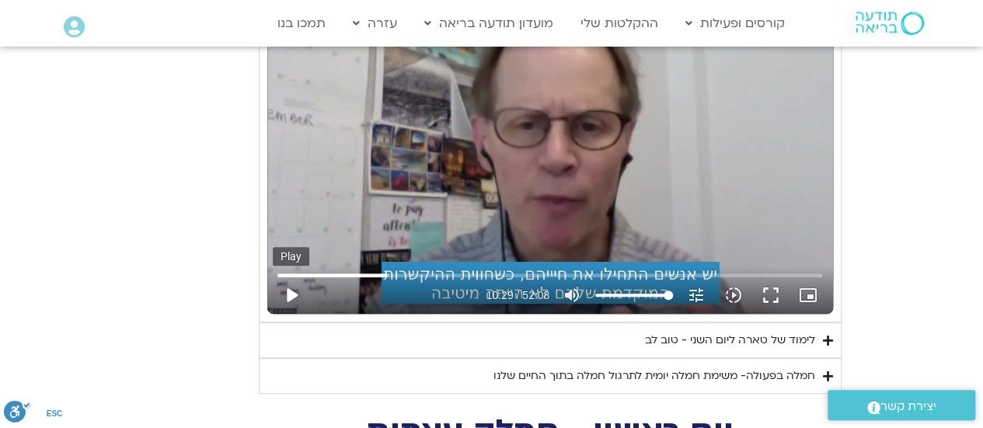
click at [286, 277] on button "play_arrow" at bounding box center [291, 295] width 37 height 37
click at [289, 277] on button "pause" at bounding box center [291, 295] width 37 height 37
click at [291, 277] on button "play_arrow" at bounding box center [291, 295] width 37 height 37
click at [292, 277] on button "pause" at bounding box center [291, 295] width 37 height 37
click at [292, 277] on button "play_arrow" at bounding box center [291, 295] width 37 height 37
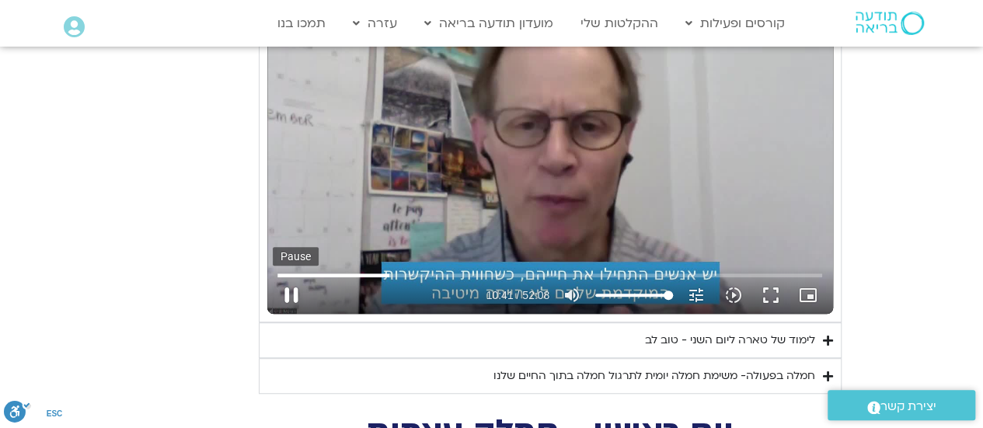
click at [292, 277] on button "pause" at bounding box center [291, 295] width 37 height 37
click at [294, 277] on button "play_arrow" at bounding box center [291, 295] width 37 height 37
click at [287, 277] on button "pause" at bounding box center [291, 295] width 37 height 37
click at [385, 270] on input "Seek" at bounding box center [549, 274] width 545 height 9
click at [287, 277] on button "play_arrow" at bounding box center [291, 295] width 37 height 37
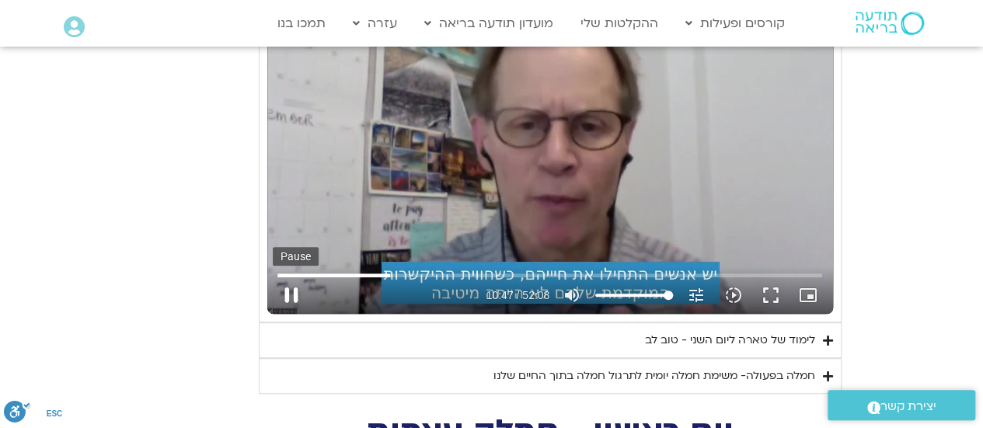
click at [294, 277] on button "pause" at bounding box center [291, 295] width 37 height 37
click at [293, 277] on button "play_arrow" at bounding box center [291, 295] width 37 height 37
click at [294, 277] on button "pause" at bounding box center [291, 295] width 37 height 37
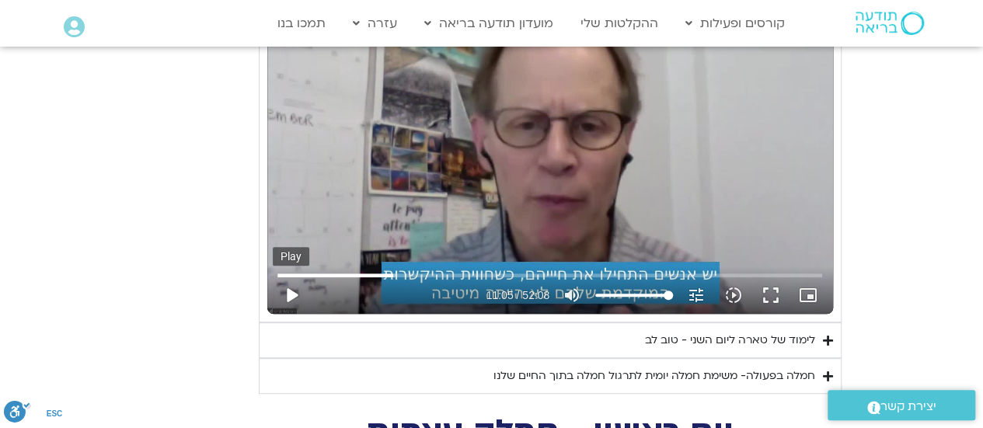
click at [289, 277] on button "play_arrow" at bounding box center [291, 295] width 37 height 37
click at [287, 277] on button "pause" at bounding box center [291, 295] width 37 height 37
click at [396, 270] on input "Seek" at bounding box center [549, 274] width 545 height 9
click at [290, 277] on button "play_arrow" at bounding box center [291, 295] width 37 height 37
click at [291, 277] on button "pause" at bounding box center [291, 295] width 37 height 37
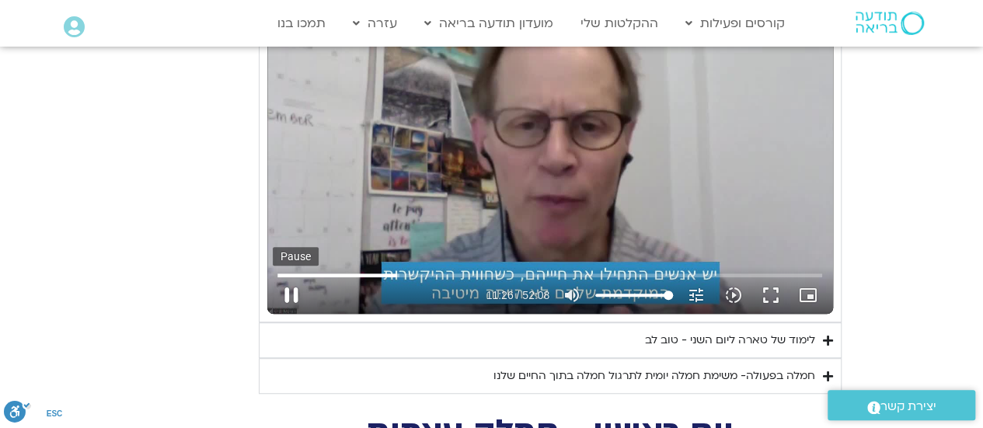
click at [291, 277] on button "pause" at bounding box center [291, 295] width 37 height 37
click at [284, 277] on button "pause" at bounding box center [291, 295] width 37 height 37
click at [287, 277] on button "play_arrow" at bounding box center [291, 295] width 37 height 37
click at [289, 277] on button "pause" at bounding box center [291, 295] width 37 height 37
click at [287, 277] on button "play_arrow" at bounding box center [291, 295] width 37 height 37
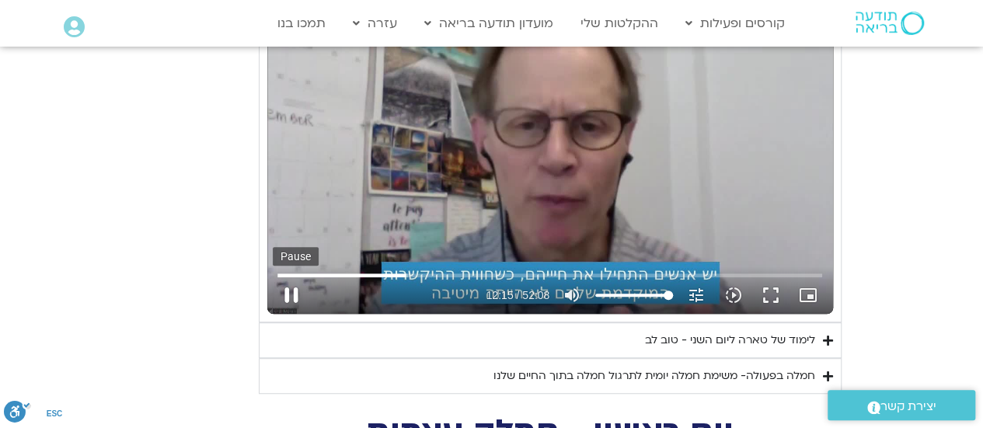
click at [294, 277] on button "pause" at bounding box center [291, 295] width 37 height 37
click at [298, 277] on button "play_arrow" at bounding box center [291, 295] width 37 height 37
click at [285, 277] on button "pause" at bounding box center [291, 295] width 37 height 37
click at [287, 277] on button "play_arrow" at bounding box center [291, 295] width 37 height 37
click at [289, 277] on button "pause" at bounding box center [291, 295] width 37 height 37
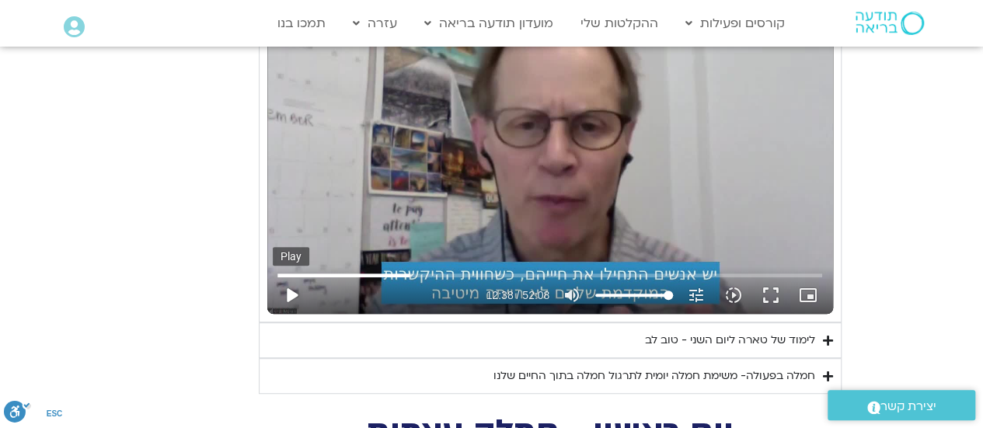
click at [298, 277] on button "play_arrow" at bounding box center [291, 295] width 37 height 37
click at [292, 277] on button "pause" at bounding box center [291, 295] width 37 height 37
click at [287, 277] on button "play_arrow" at bounding box center [291, 295] width 37 height 37
click at [287, 277] on button "pause" at bounding box center [291, 295] width 37 height 37
click at [292, 277] on button "play_arrow" at bounding box center [291, 295] width 37 height 37
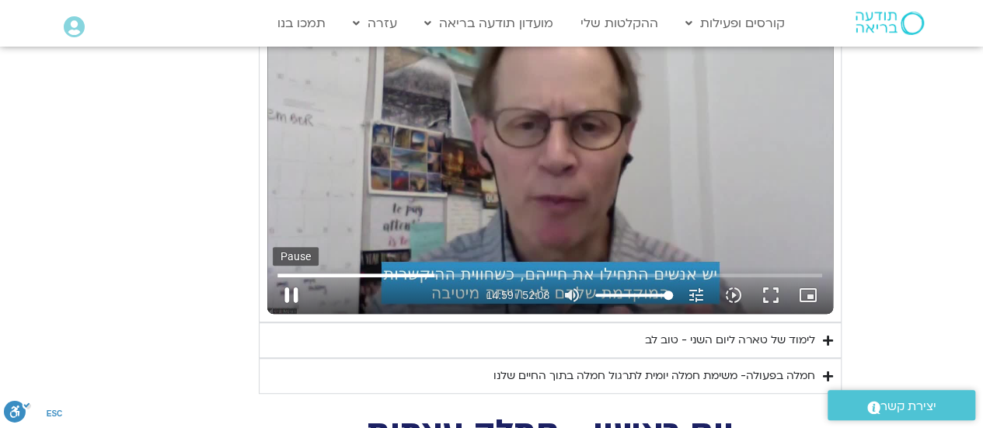
click at [284, 277] on button "pause" at bounding box center [291, 295] width 37 height 37
click at [288, 277] on button "play_arrow" at bounding box center [291, 295] width 37 height 37
click at [292, 277] on button "pause" at bounding box center [291, 295] width 37 height 37
click at [289, 277] on button "play_arrow" at bounding box center [291, 295] width 37 height 37
click at [284, 277] on button "pause" at bounding box center [291, 295] width 37 height 37
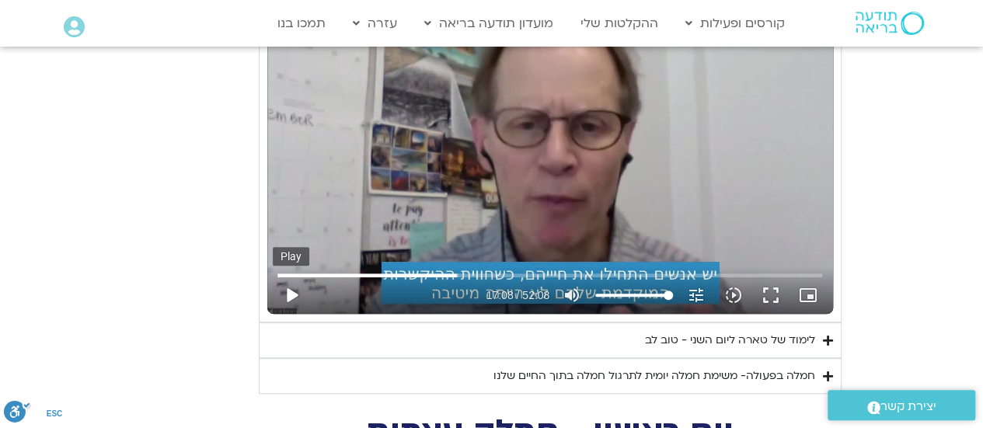
click at [284, 277] on button "play_arrow" at bounding box center [291, 295] width 37 height 37
click at [283, 277] on button "pause" at bounding box center [291, 295] width 37 height 37
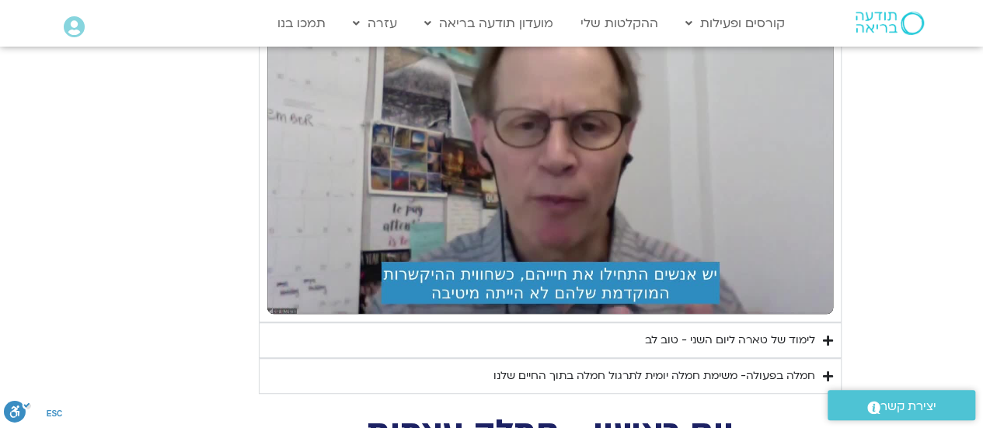
click at [455, 263] on div "Skip Ad 16:54 play_arrow 16:54 / 52:08 volume_up Mute tune Resolution Auto 720p…" at bounding box center [550, 288] width 554 height 51
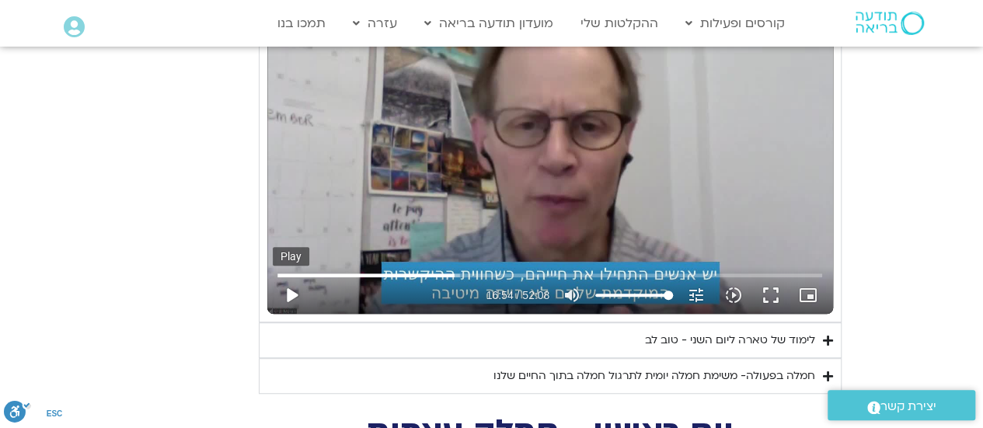
click at [291, 277] on button "play_arrow" at bounding box center [291, 295] width 37 height 37
click at [287, 277] on button "pause" at bounding box center [291, 295] width 37 height 37
click at [294, 277] on button "play_arrow" at bounding box center [291, 295] width 37 height 37
click at [282, 277] on button "pause" at bounding box center [291, 295] width 37 height 37
click at [292, 277] on button "play_arrow" at bounding box center [291, 295] width 37 height 37
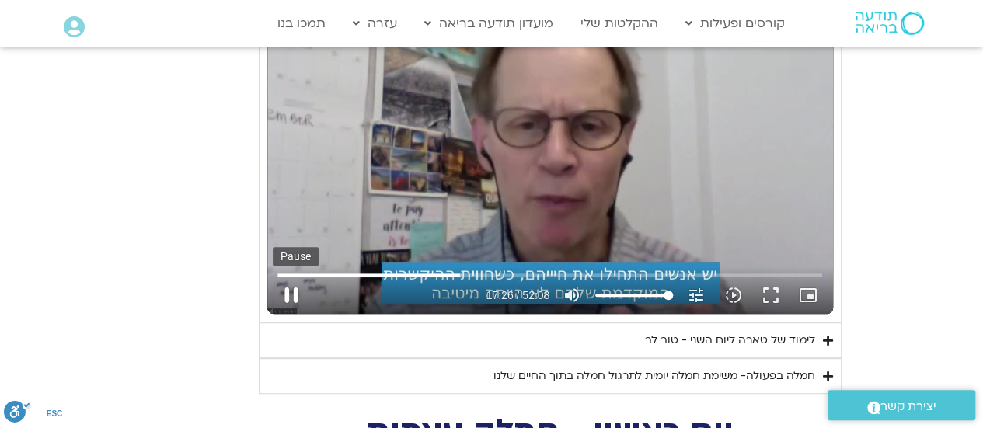
click at [287, 277] on button "pause" at bounding box center [291, 295] width 37 height 37
click at [287, 277] on button "play_arrow" at bounding box center [291, 295] width 37 height 37
click at [287, 277] on button "pause" at bounding box center [291, 295] width 37 height 37
click at [292, 277] on button "play_arrow" at bounding box center [291, 295] width 37 height 37
click at [285, 277] on button "pause" at bounding box center [291, 295] width 37 height 37
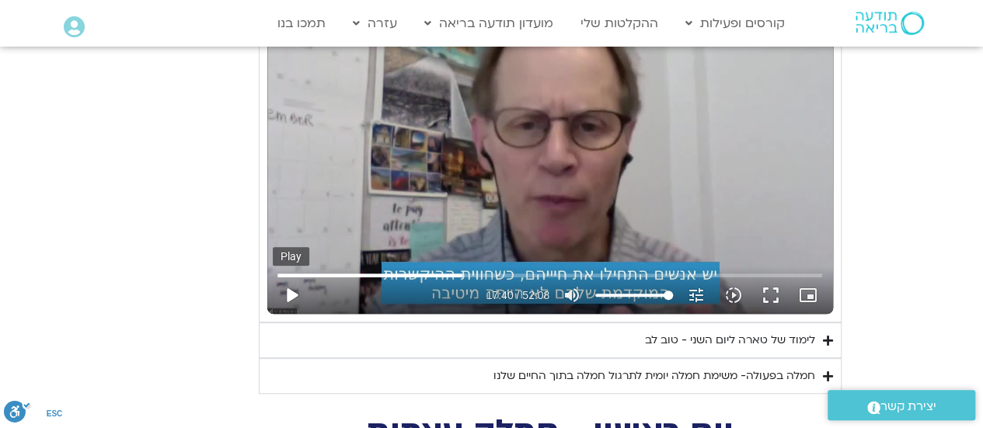
click at [297, 277] on button "play_arrow" at bounding box center [291, 295] width 37 height 37
click at [292, 277] on button "pause" at bounding box center [291, 295] width 37 height 37
click at [290, 277] on button "play_arrow" at bounding box center [291, 295] width 37 height 37
click at [282, 277] on button "pause" at bounding box center [291, 295] width 37 height 37
click at [278, 277] on button "play_arrow" at bounding box center [291, 295] width 37 height 37
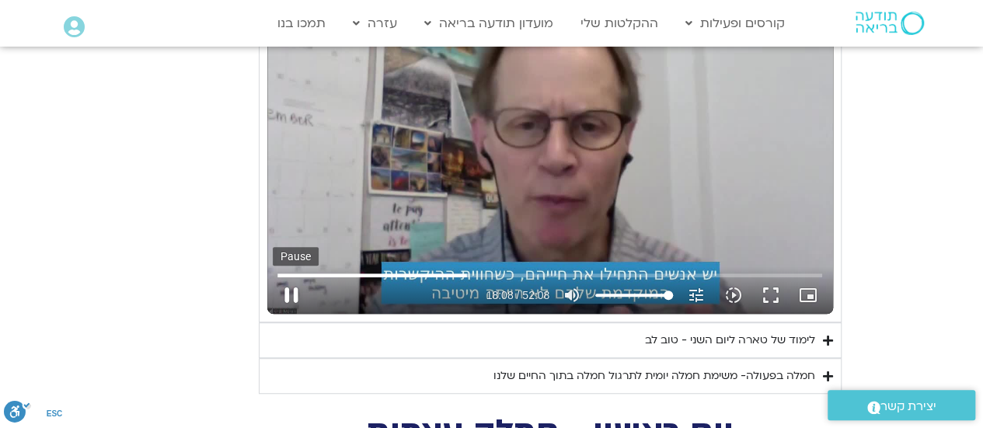
click at [295, 277] on button "pause" at bounding box center [291, 295] width 37 height 37
click at [295, 277] on button "play_arrow" at bounding box center [291, 295] width 37 height 37
click at [284, 277] on button "pause" at bounding box center [291, 295] width 37 height 37
click at [291, 277] on button "play_arrow" at bounding box center [291, 295] width 37 height 37
click at [287, 277] on button "pause" at bounding box center [291, 295] width 37 height 37
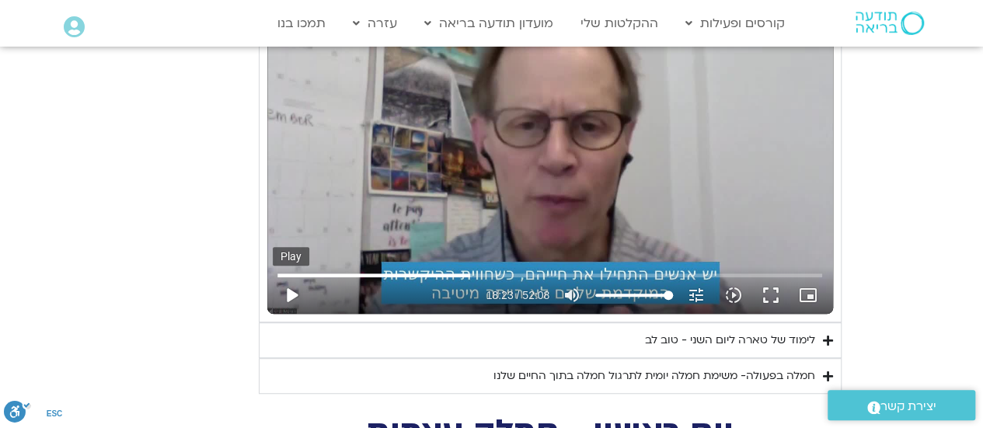
click at [291, 277] on button "play_arrow" at bounding box center [291, 295] width 37 height 37
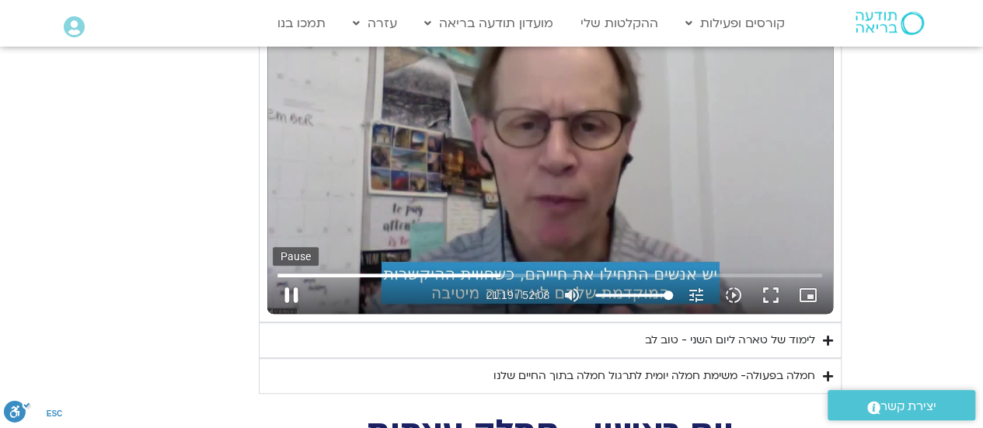
click at [284, 277] on button "pause" at bounding box center [291, 295] width 37 height 37
type input "1280.034337"
